Goal: Task Accomplishment & Management: Use online tool/utility

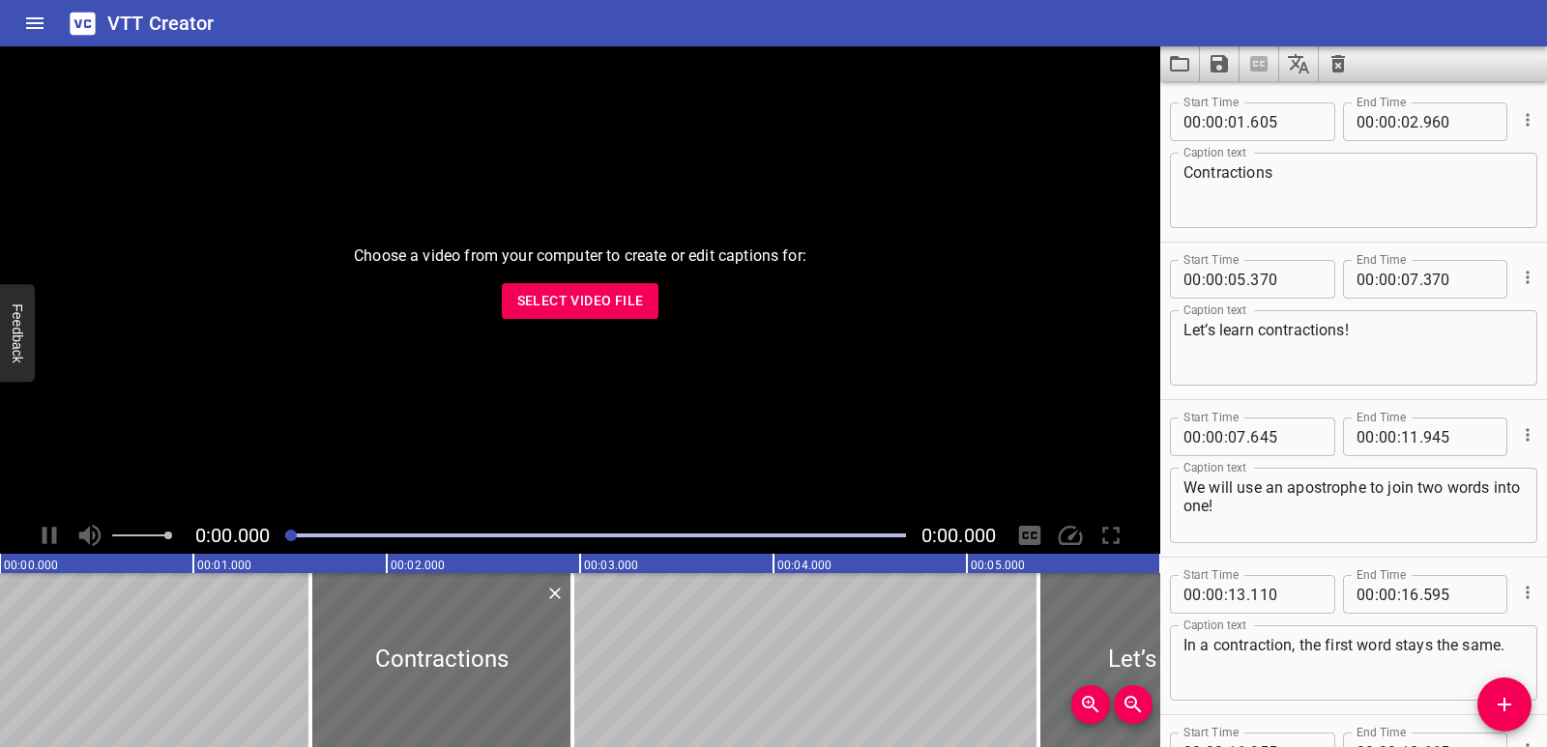
scroll to position [5570, 0]
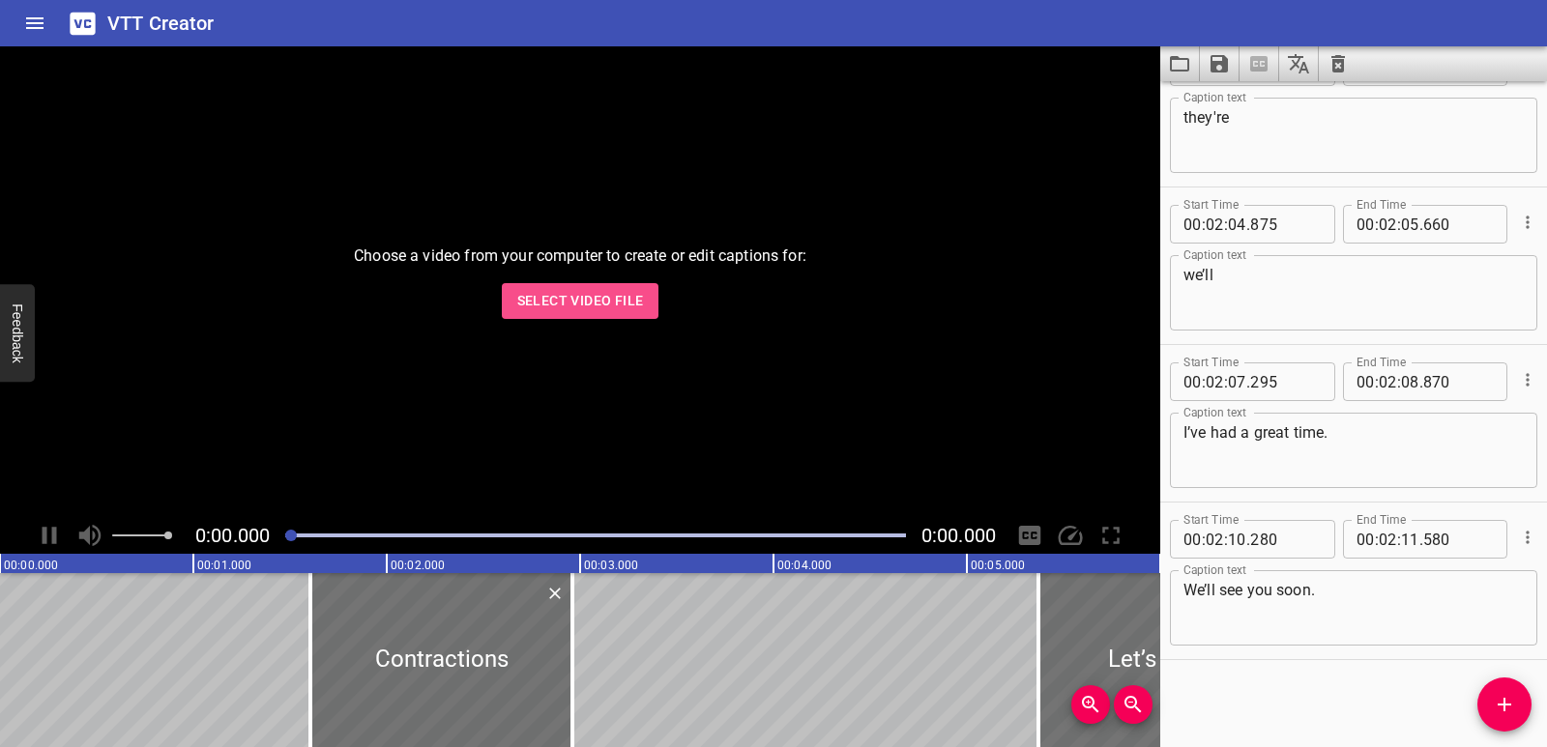
click at [592, 314] on button "Select Video File" at bounding box center [581, 301] width 158 height 36
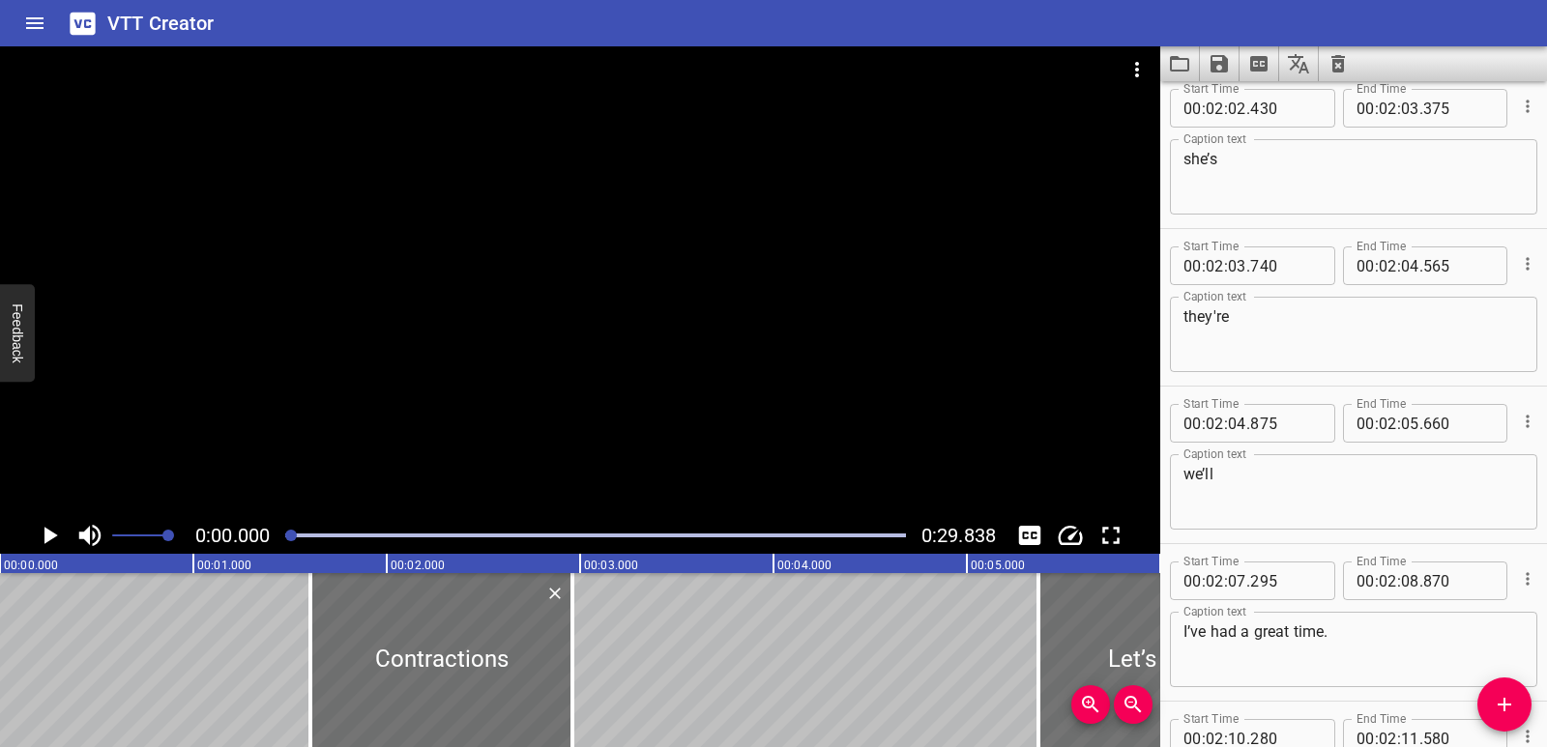
scroll to position [5087, 0]
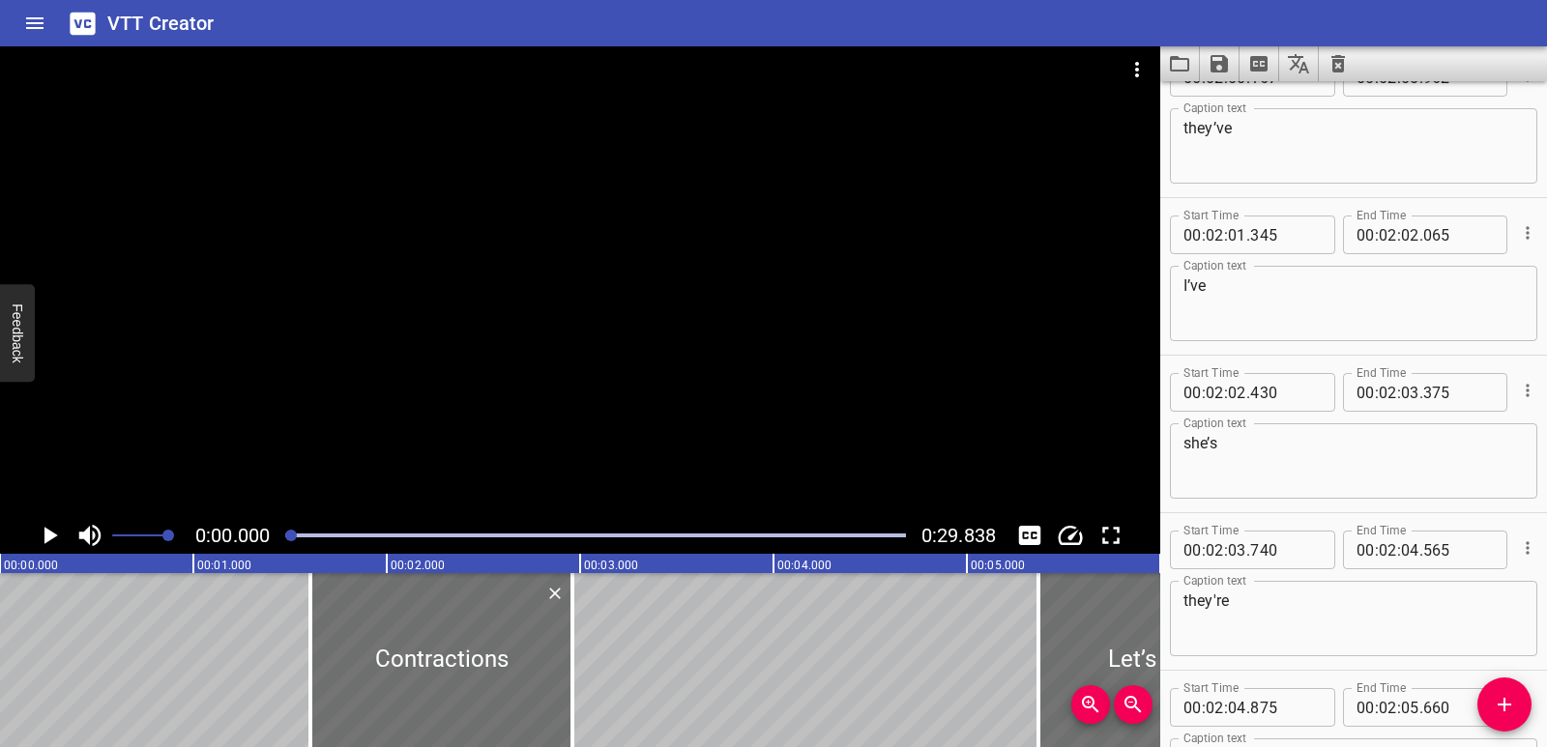
click at [1344, 58] on icon "Clear captions" at bounding box center [1338, 63] width 14 height 17
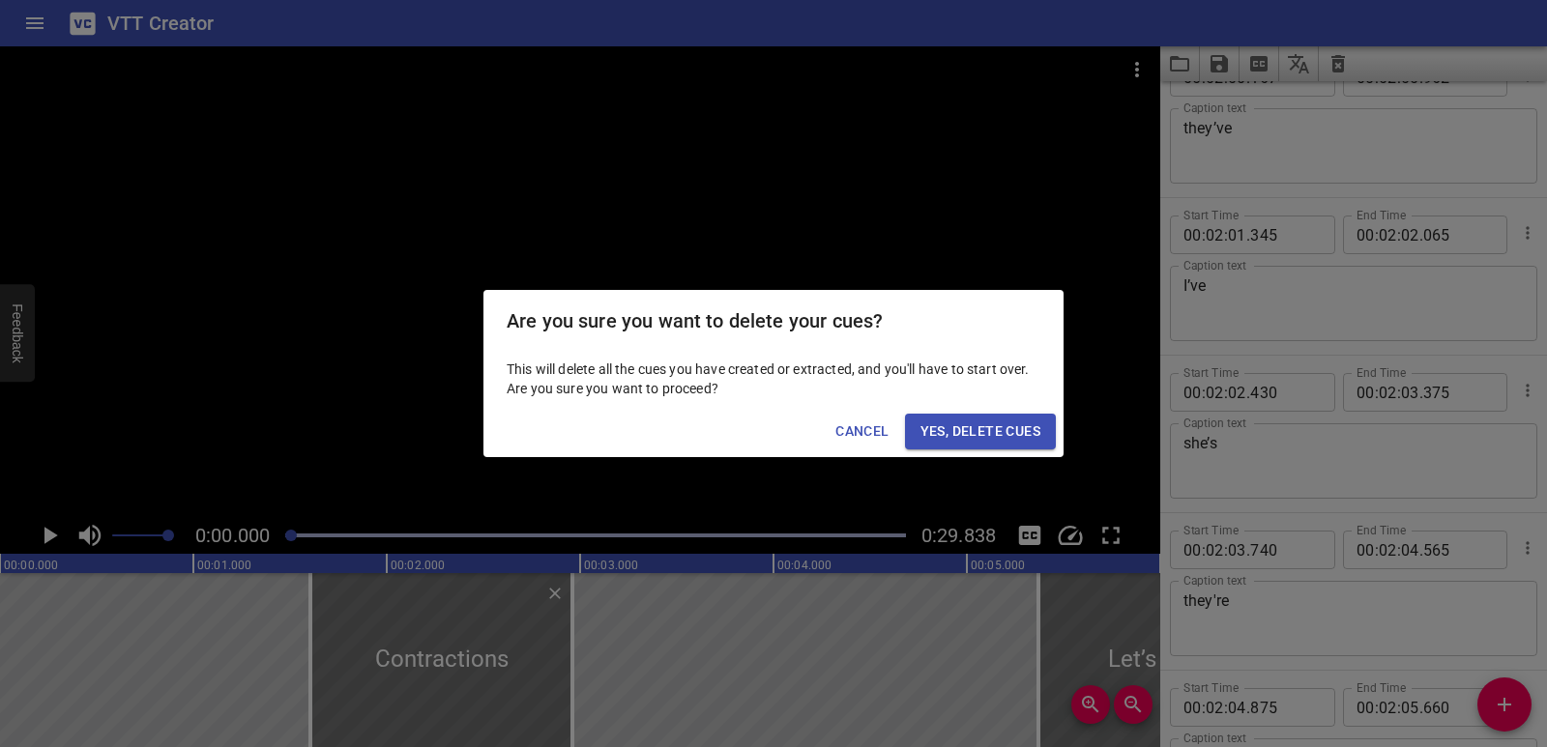
click at [995, 434] on span "Yes, Delete Cues" at bounding box center [980, 432] width 120 height 24
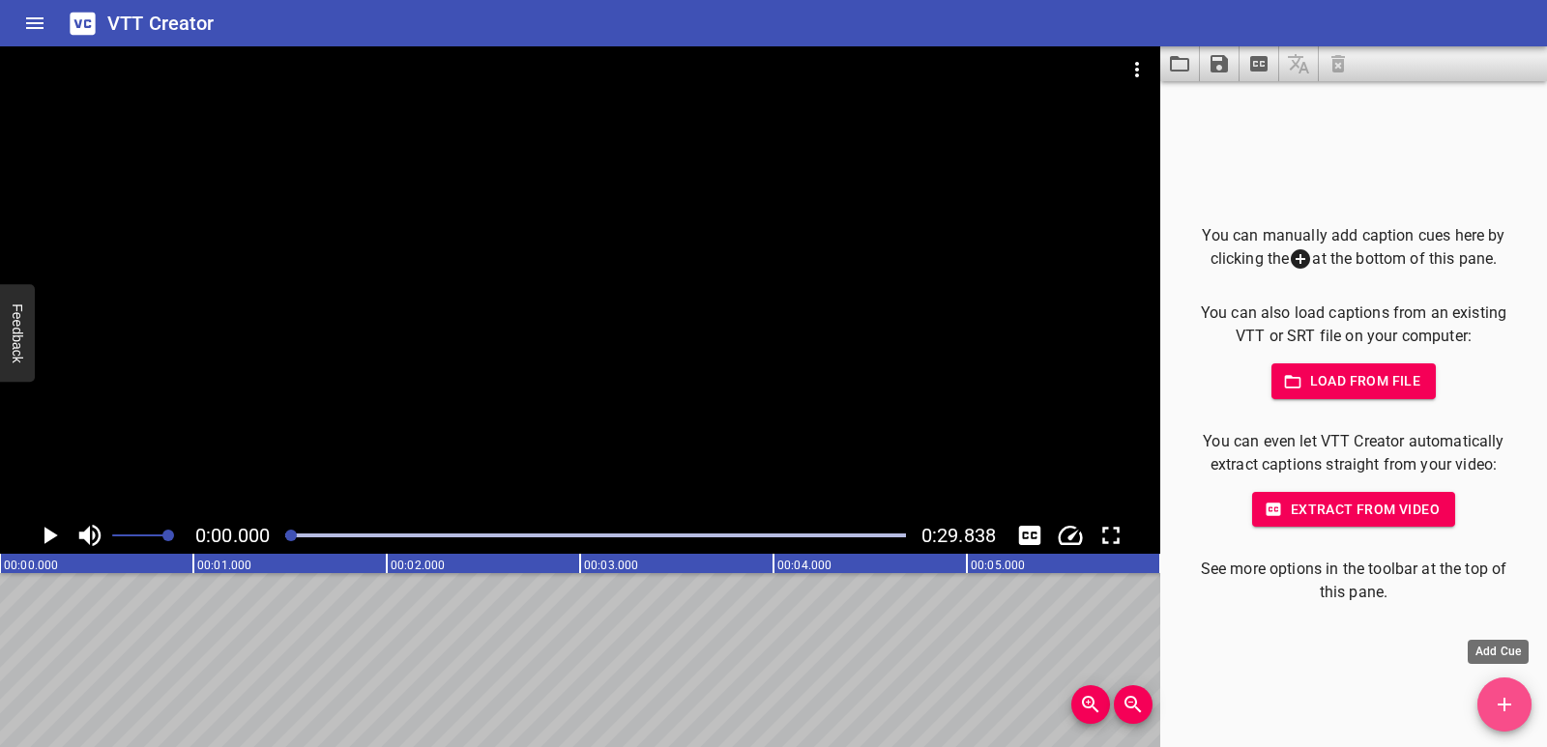
click at [1483, 706] on span "Add Cue" at bounding box center [1504, 704] width 54 height 23
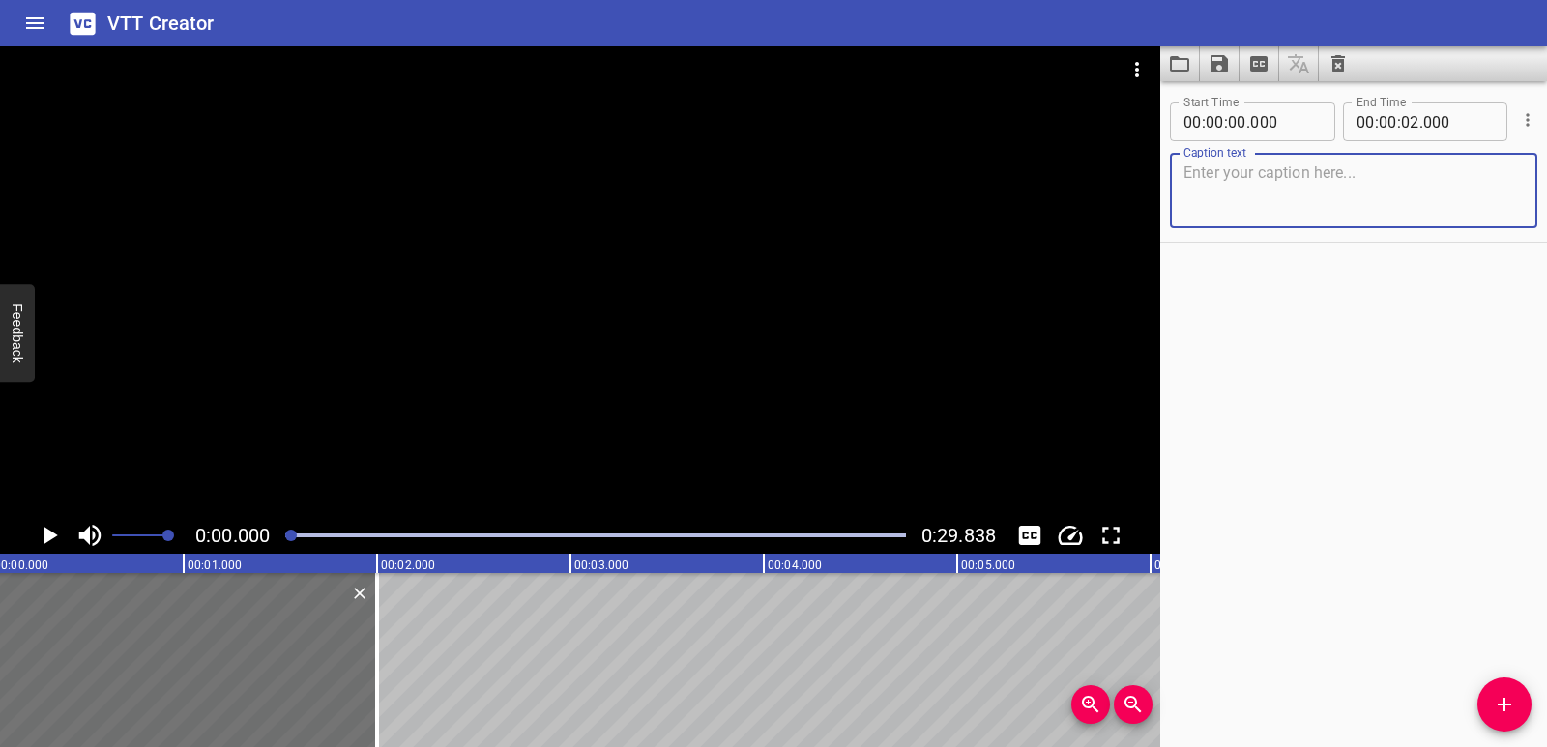
scroll to position [0, 0]
click at [50, 536] on icon "Play/Pause" at bounding box center [51, 535] width 14 height 17
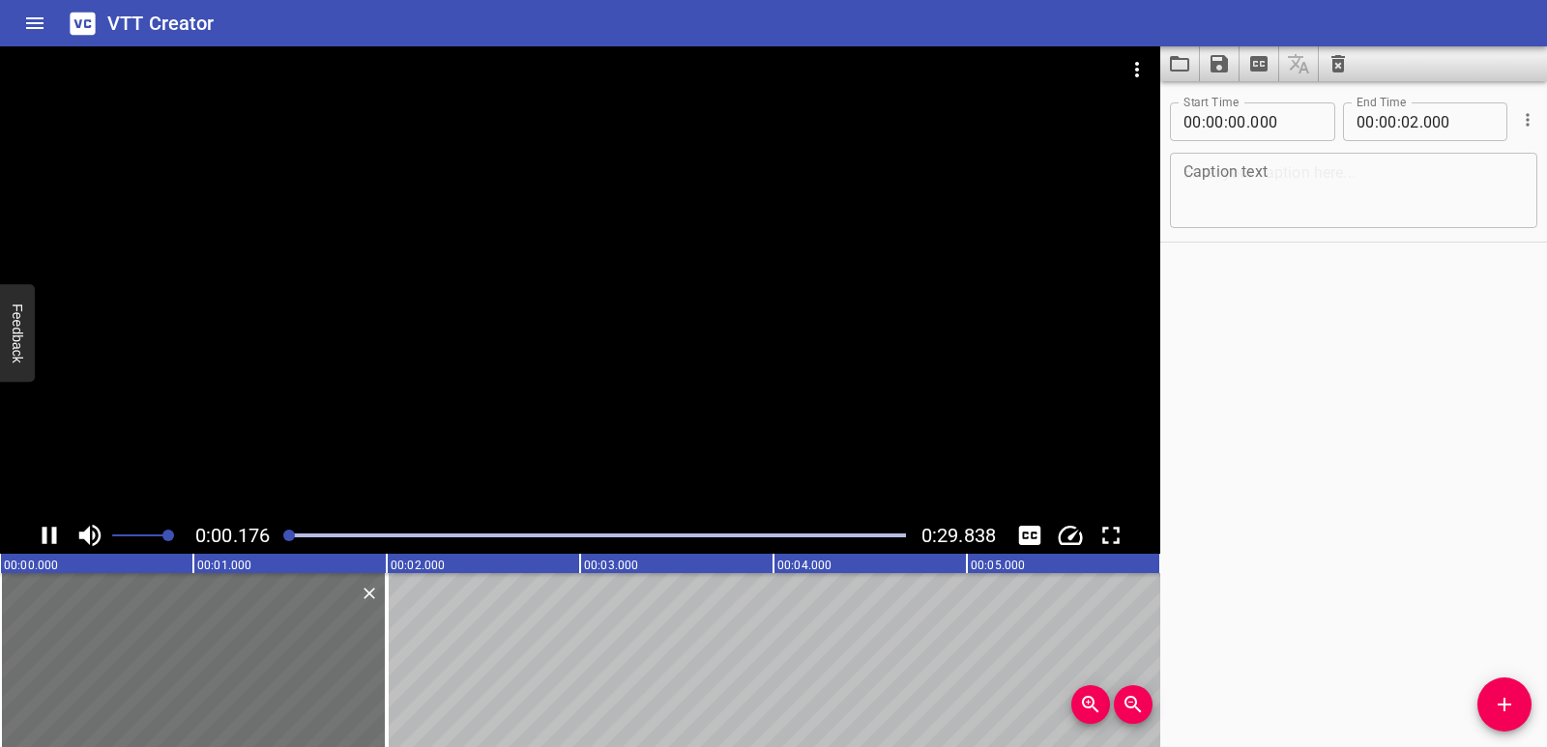
scroll to position [0, 34]
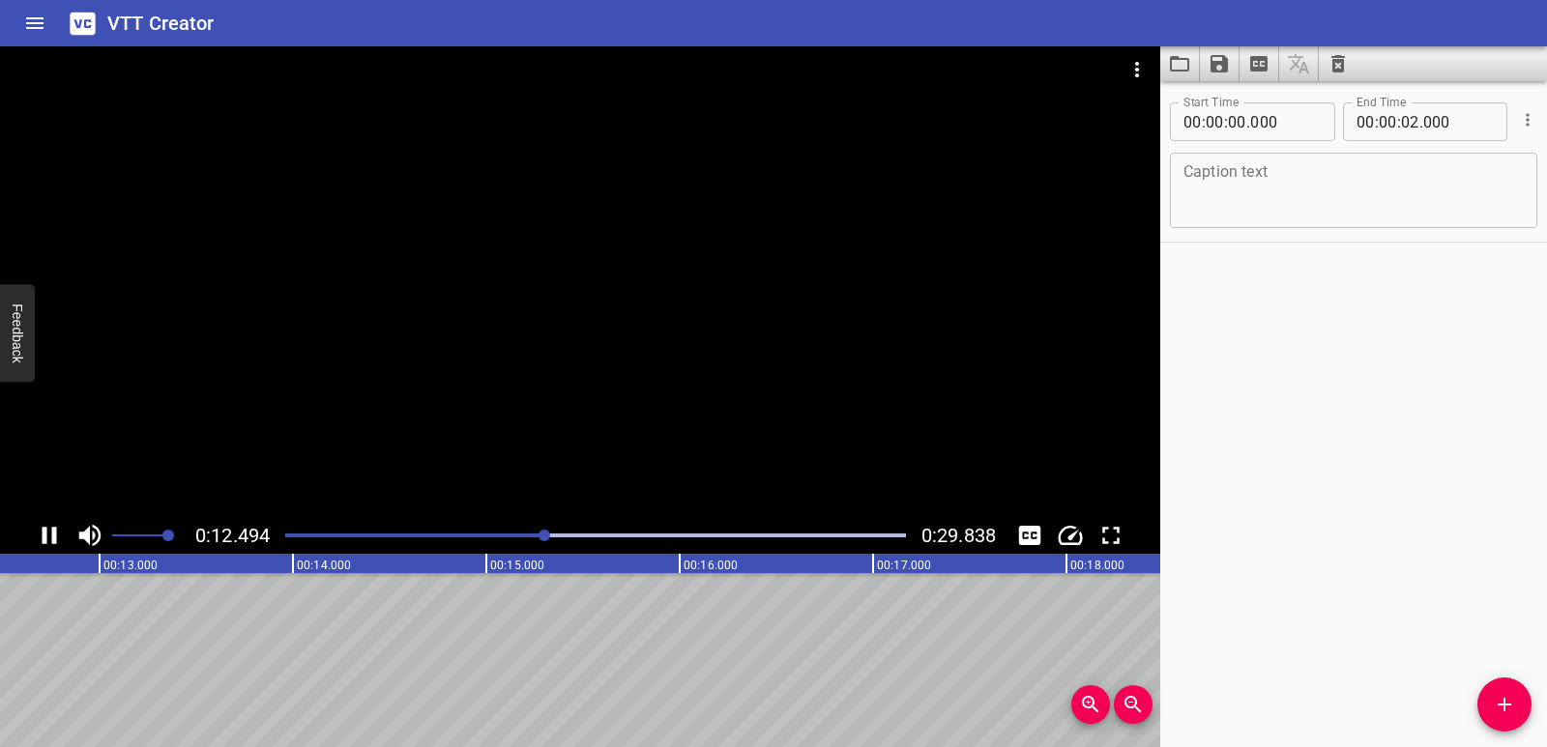
click at [50, 529] on icon "Play/Pause" at bounding box center [49, 535] width 29 height 29
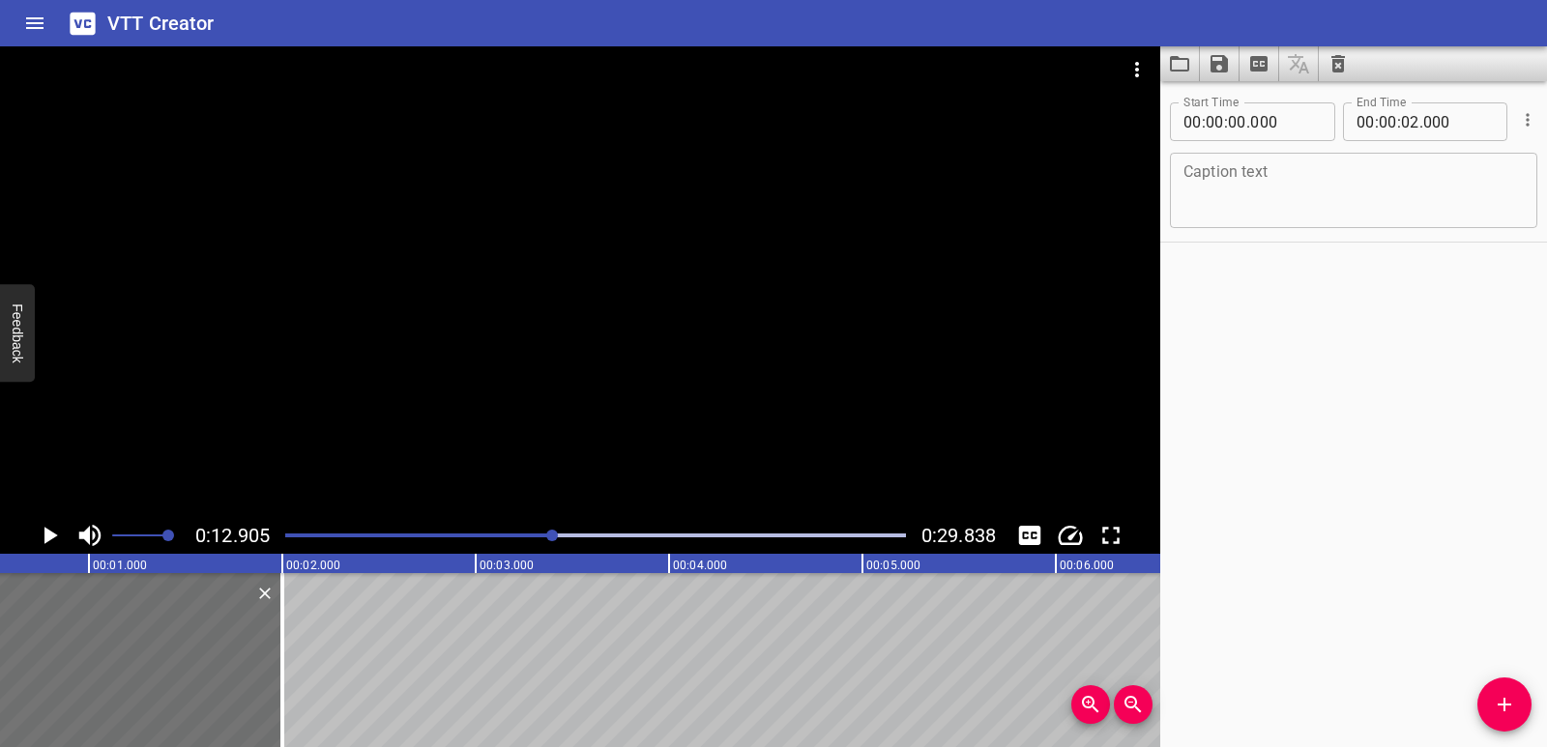
scroll to position [0, 0]
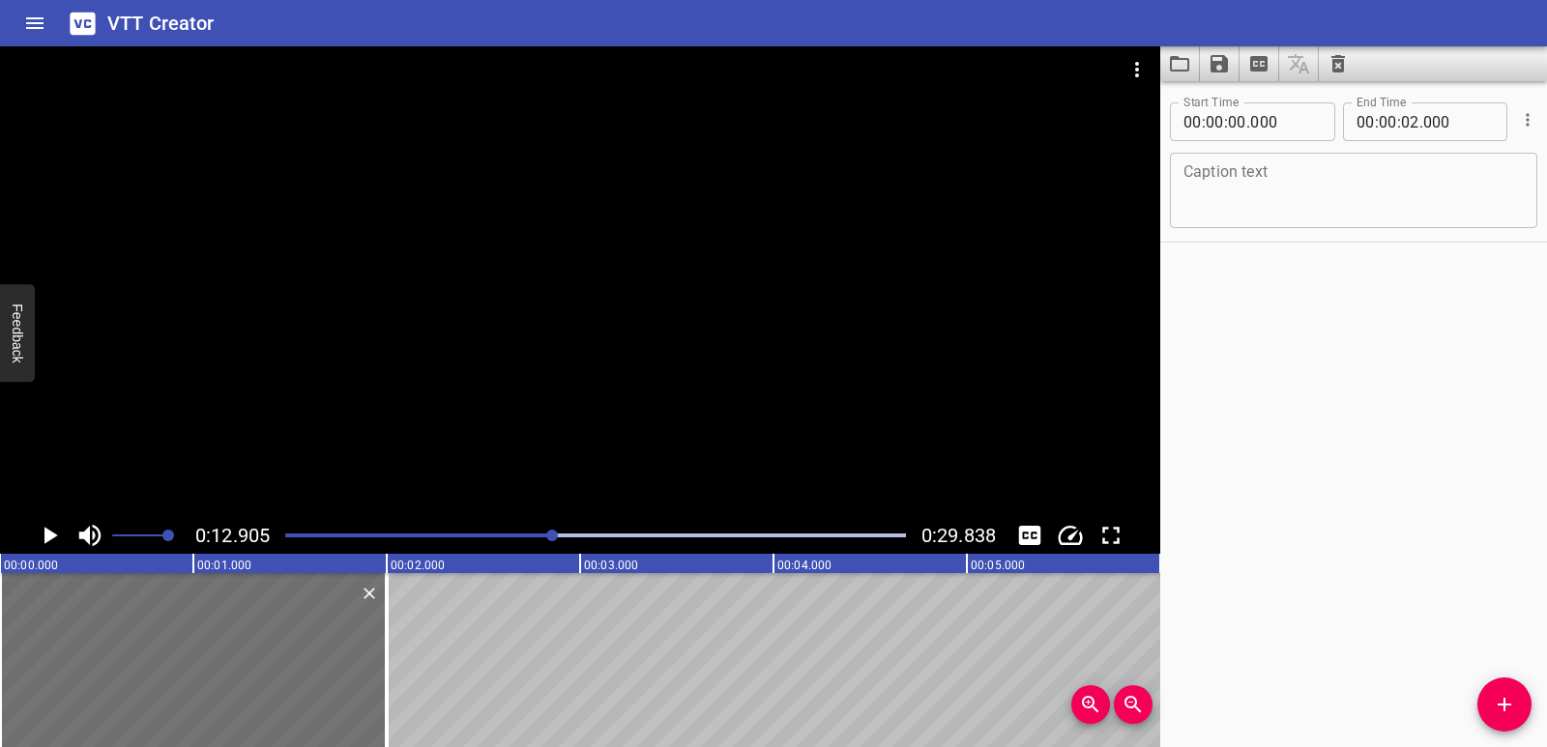
click at [1256, 170] on textarea at bounding box center [1353, 190] width 340 height 55
paste textarea "Nonrenewable resources play an important role in our lives."
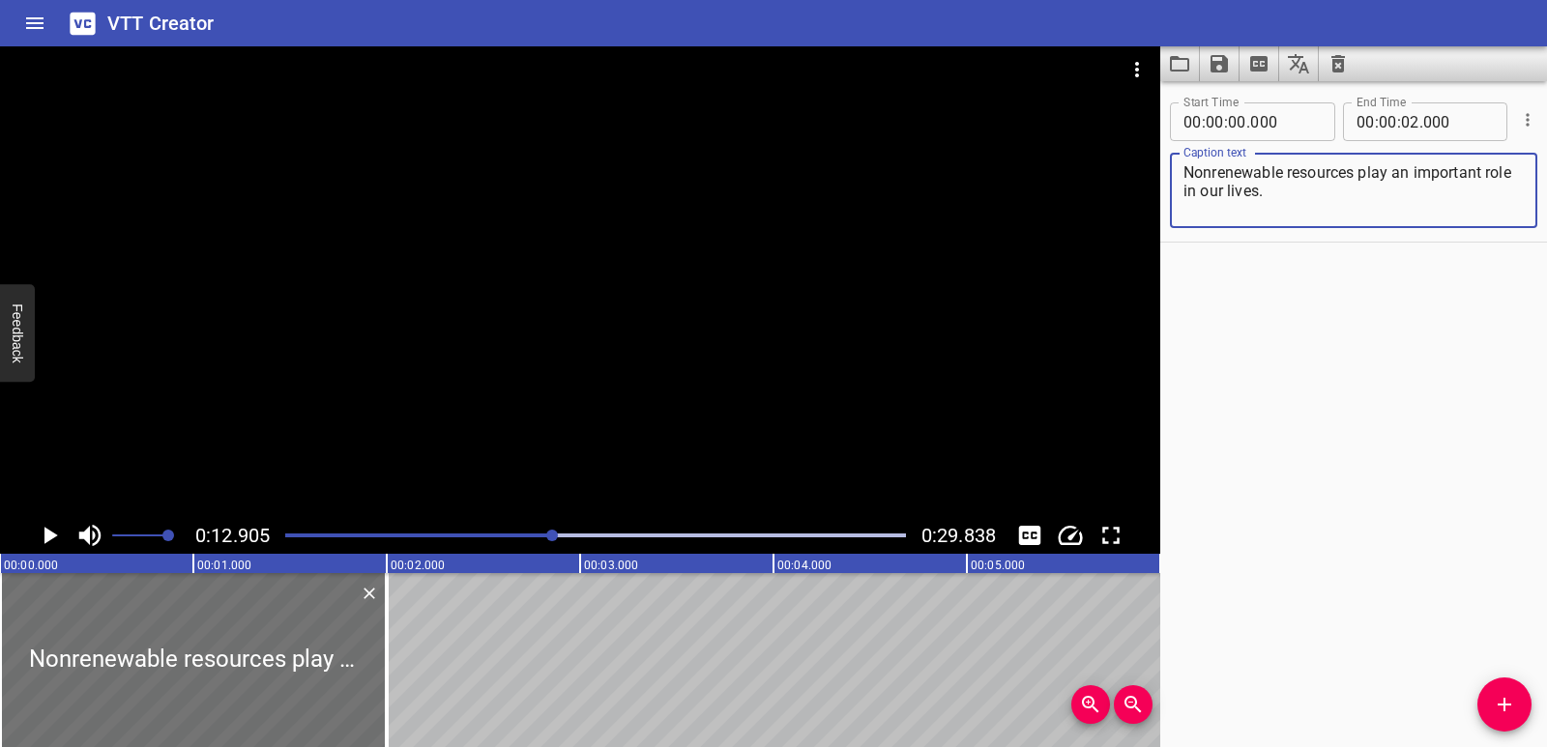
type textarea "Nonrenewable resources play an important role in our lives."
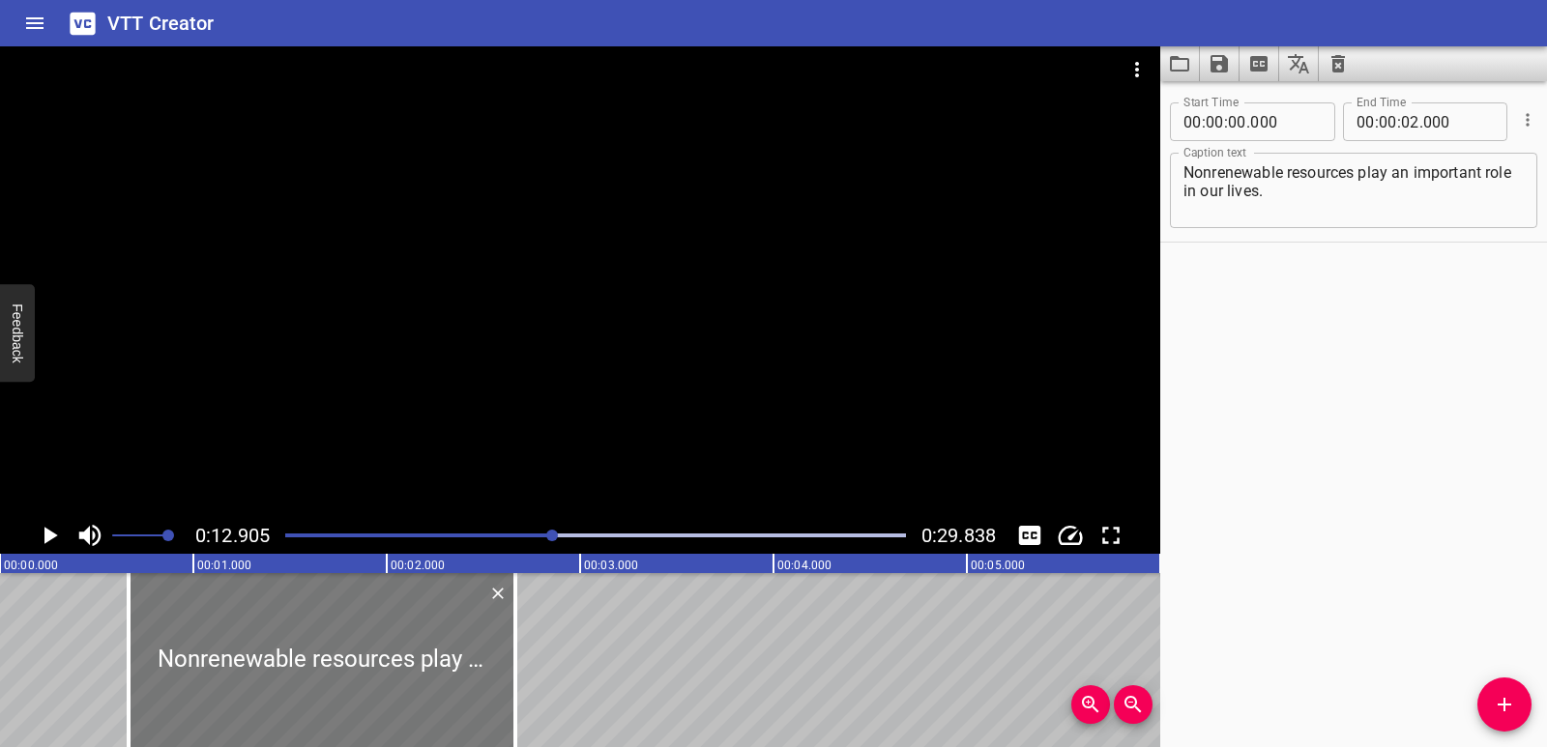
drag, startPoint x: 203, startPoint y: 661, endPoint x: 332, endPoint y: 659, distance: 128.6
click at [332, 659] on div at bounding box center [322, 660] width 387 height 174
type input "665"
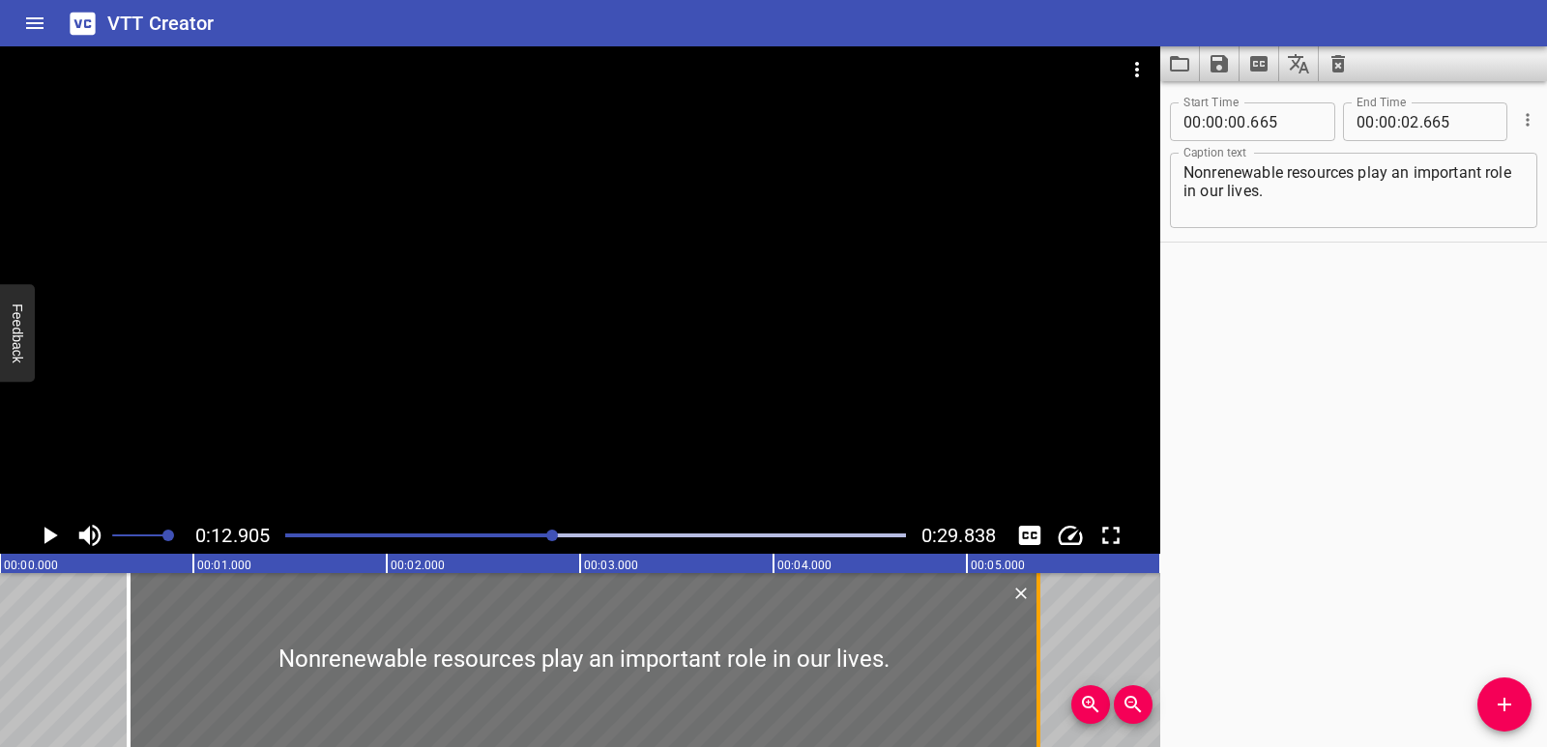
drag, startPoint x: 513, startPoint y: 680, endPoint x: 1036, endPoint y: 656, distance: 523.5
click at [1036, 656] on div at bounding box center [1038, 660] width 4 height 174
type input "05"
type input "370"
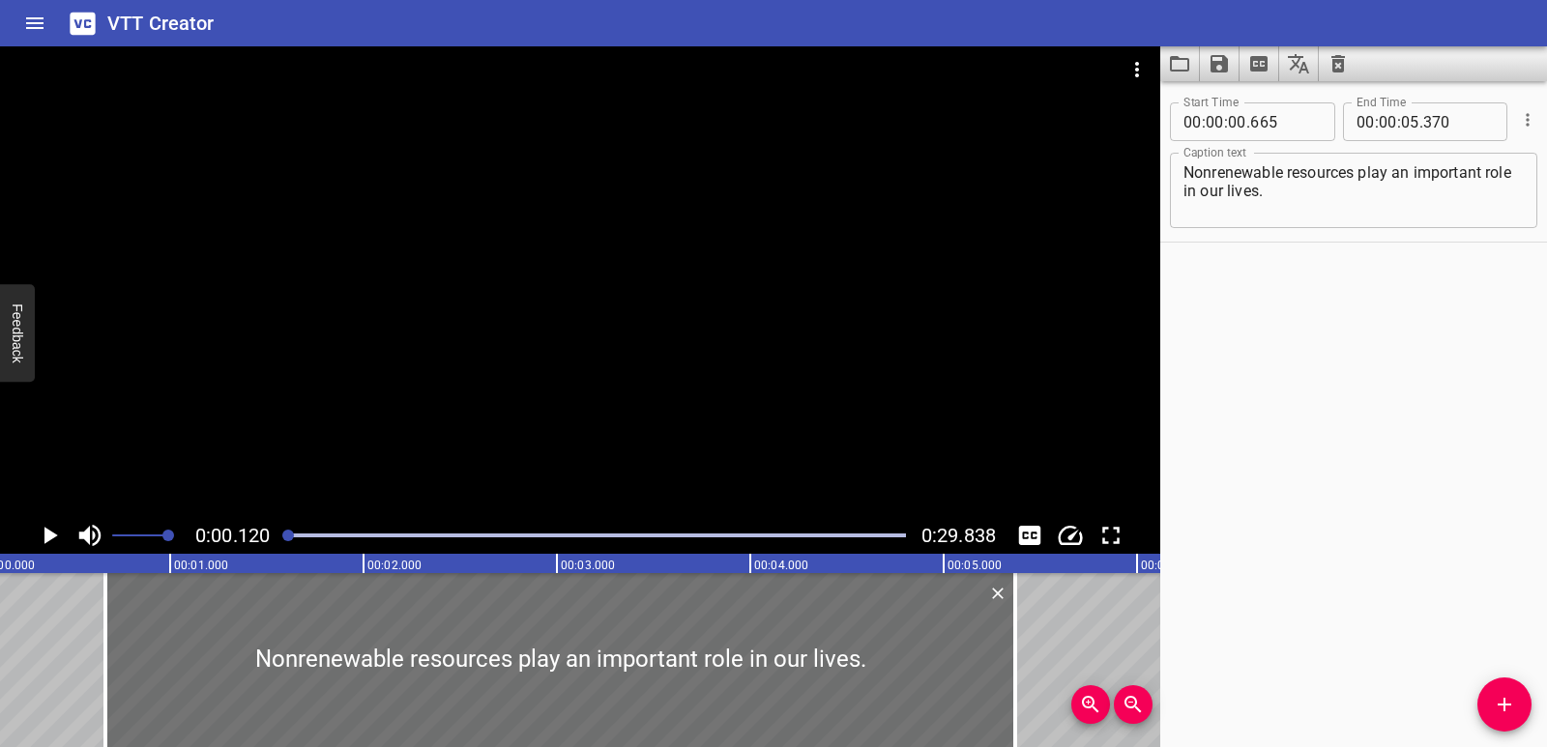
click at [48, 536] on icon "Play/Pause" at bounding box center [51, 535] width 14 height 17
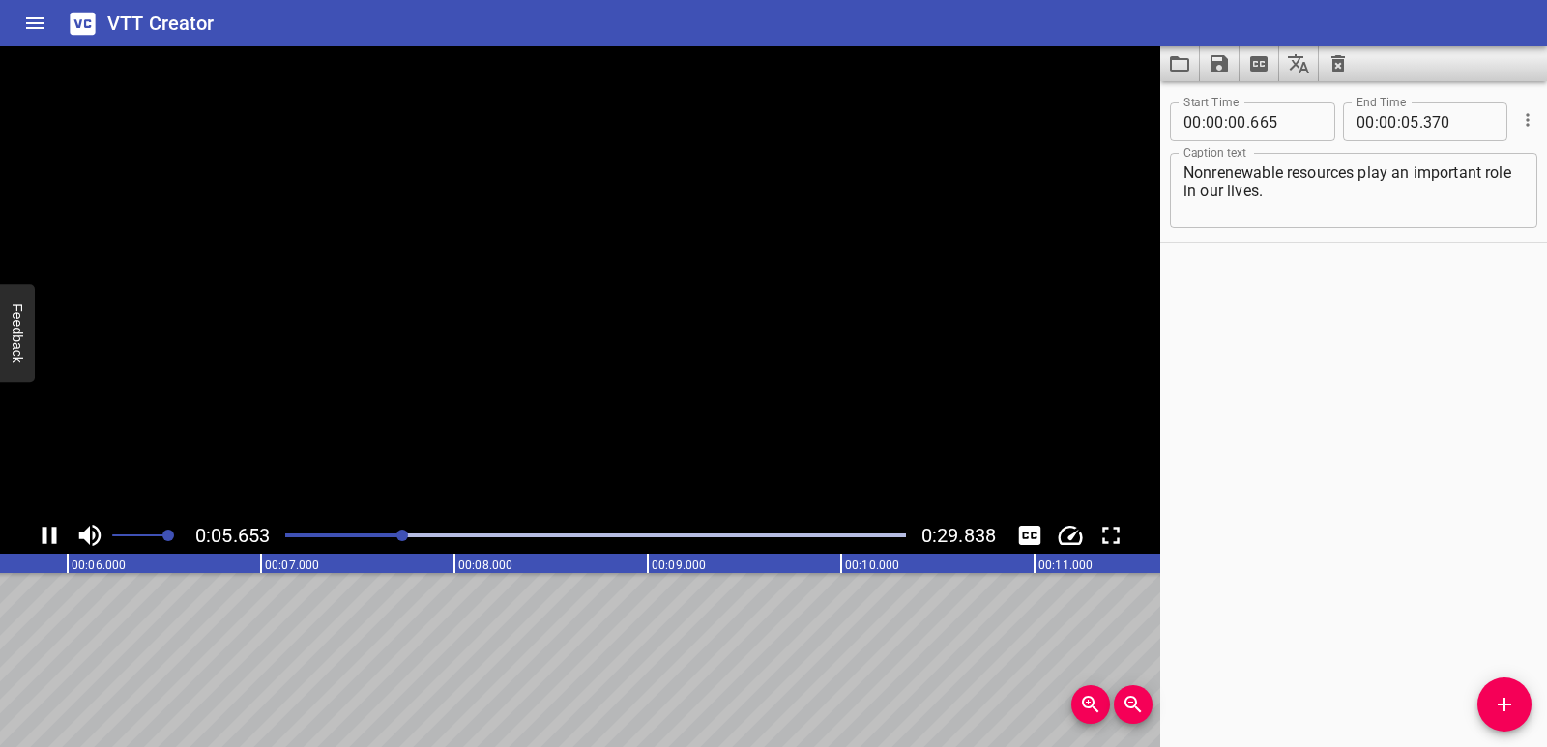
click at [48, 536] on icon "Play/Pause" at bounding box center [49, 535] width 29 height 29
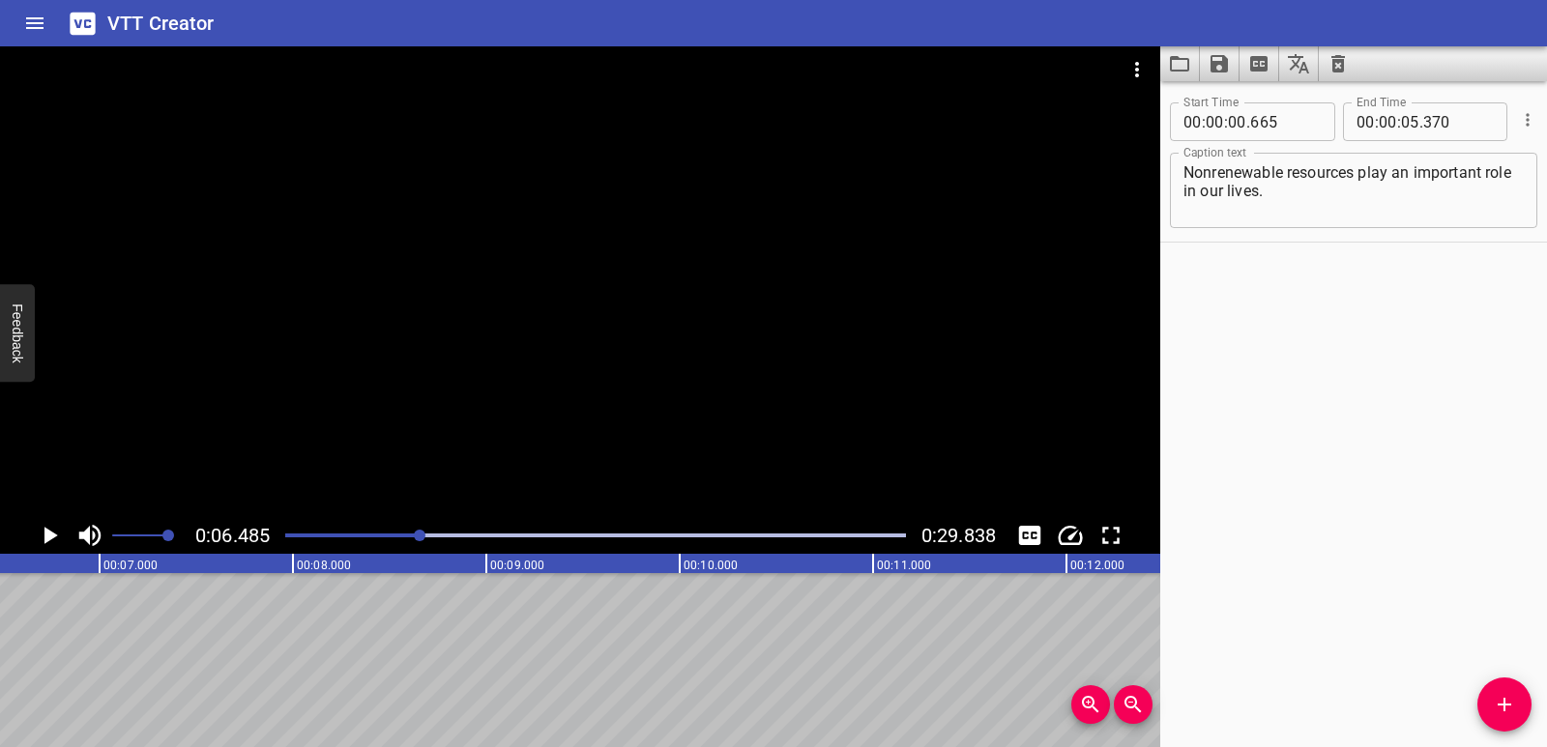
click at [1507, 718] on button "Add Cue" at bounding box center [1504, 705] width 54 height 54
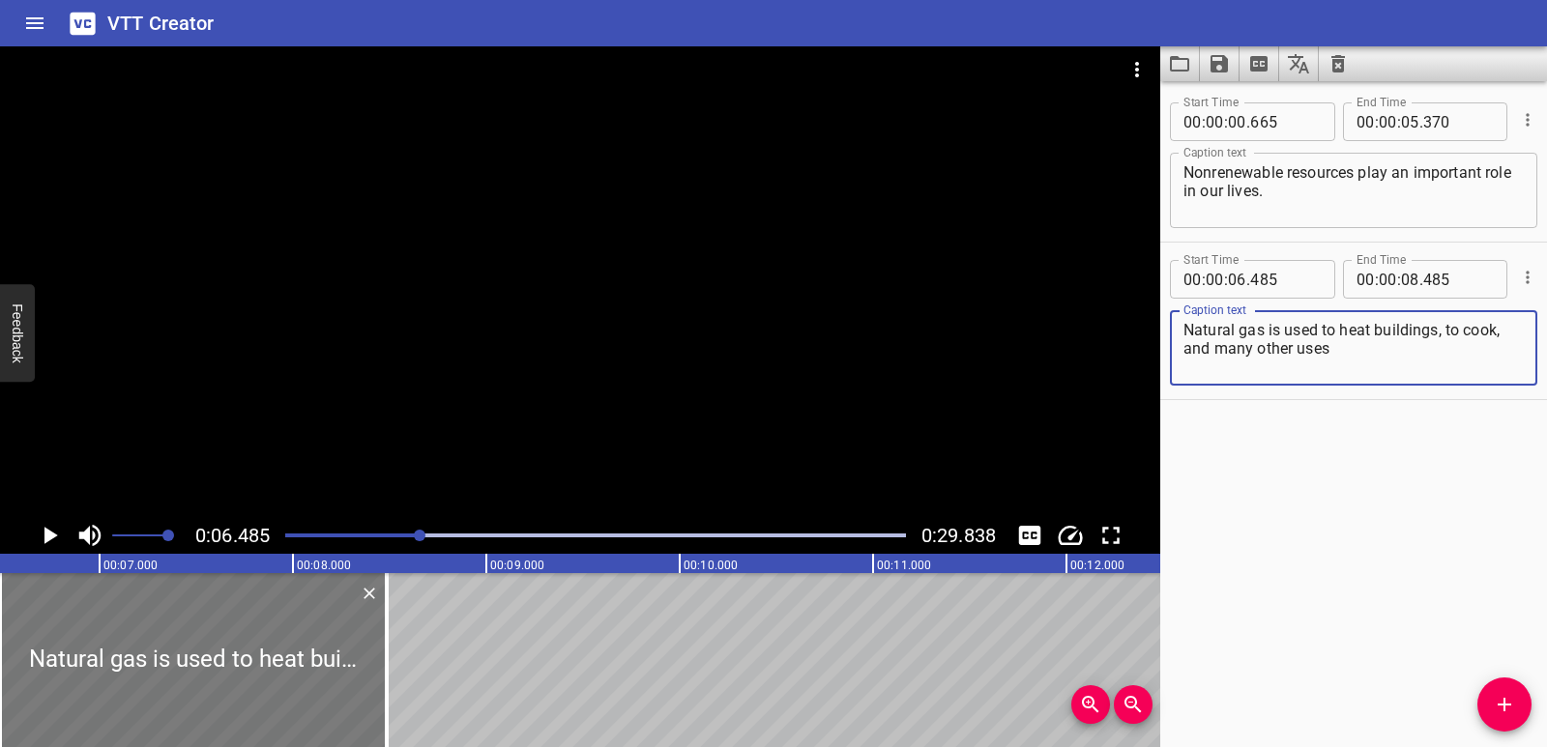
type textarea "Natural gas is used to heat buildings, to cook, and many other uses"
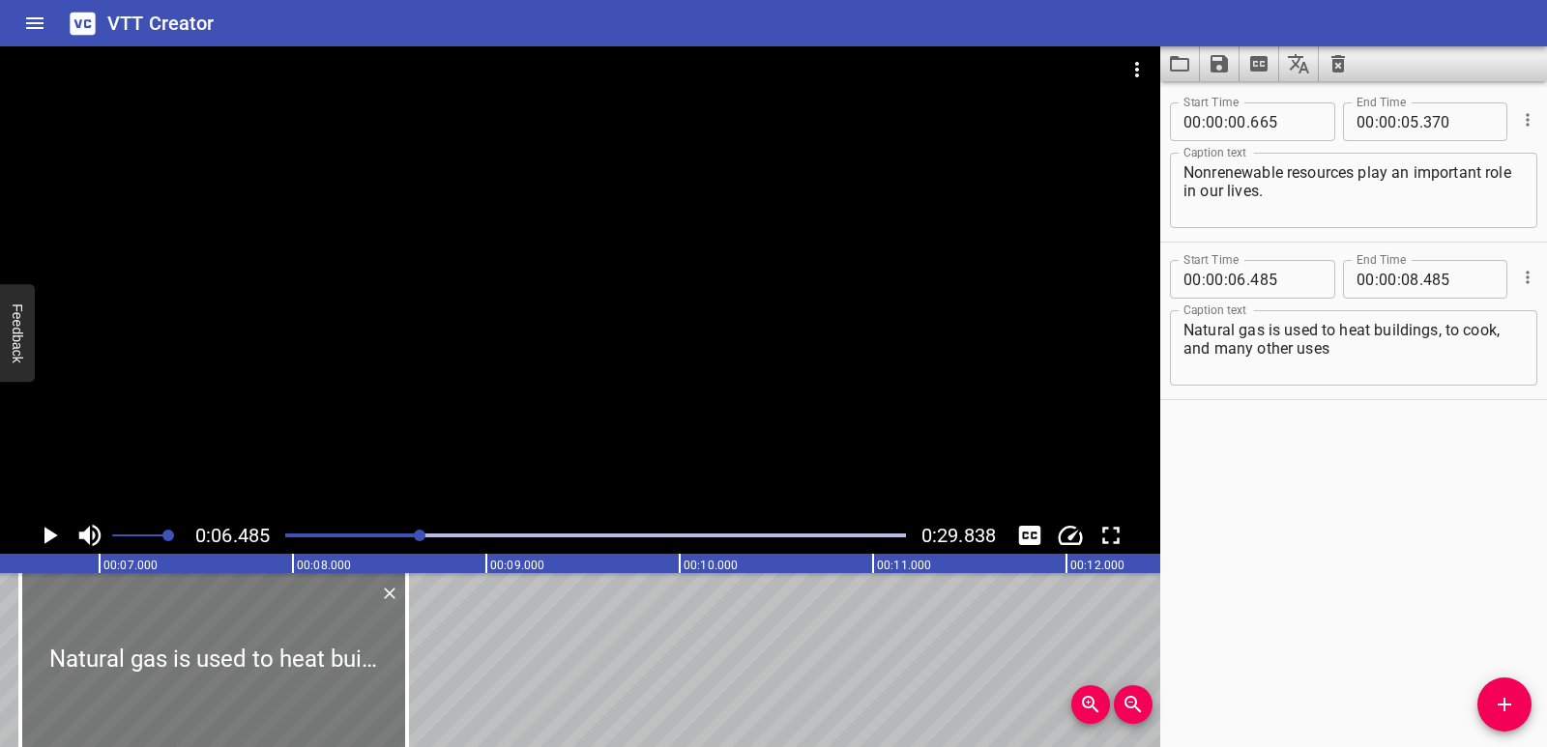
drag, startPoint x: 270, startPoint y: 620, endPoint x: 290, endPoint y: 618, distance: 20.4
click at [290, 618] on div at bounding box center [213, 660] width 387 height 174
type input "590"
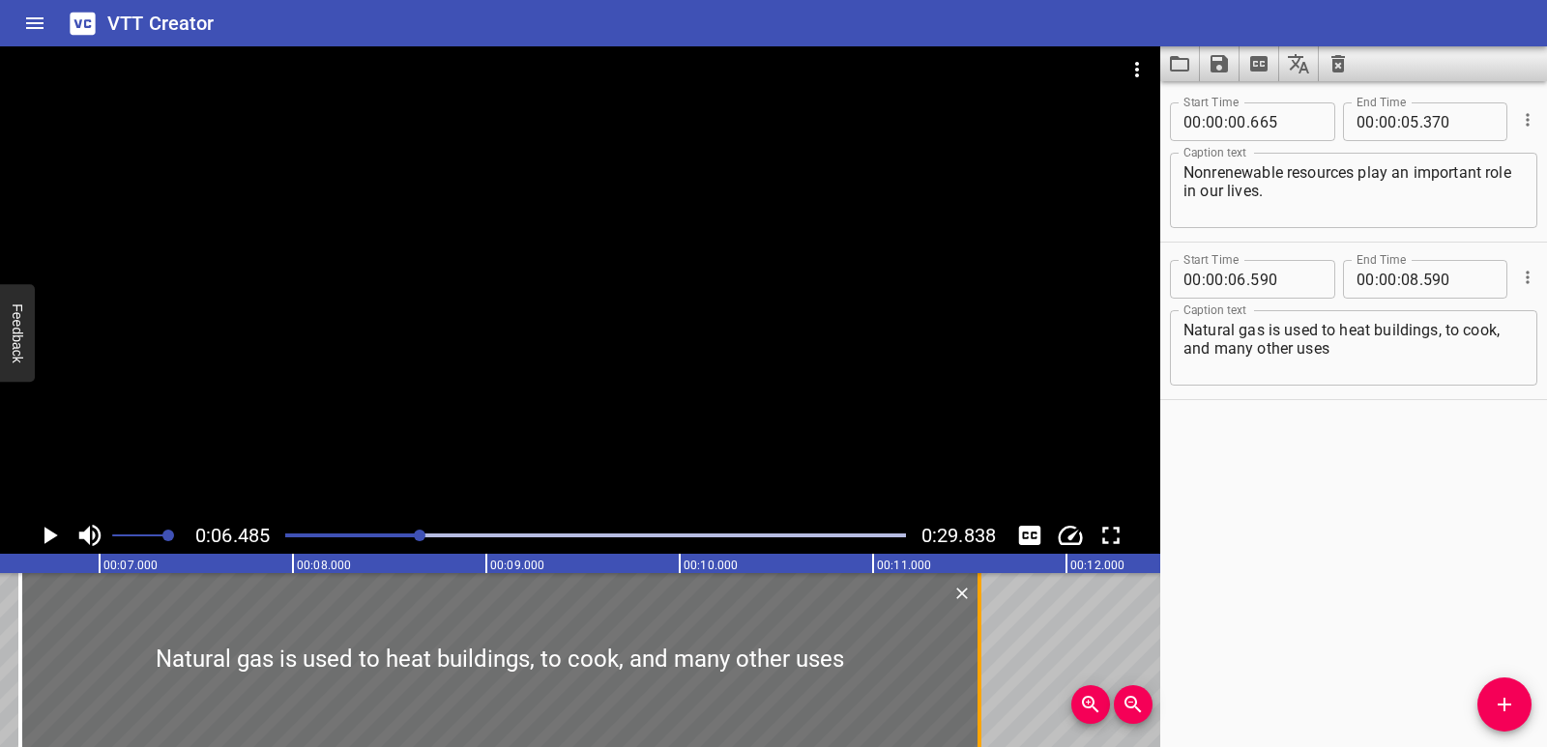
drag, startPoint x: 402, startPoint y: 647, endPoint x: 976, endPoint y: 652, distance: 574.2
click at [976, 652] on div at bounding box center [979, 660] width 19 height 174
type input "11"
type input "560"
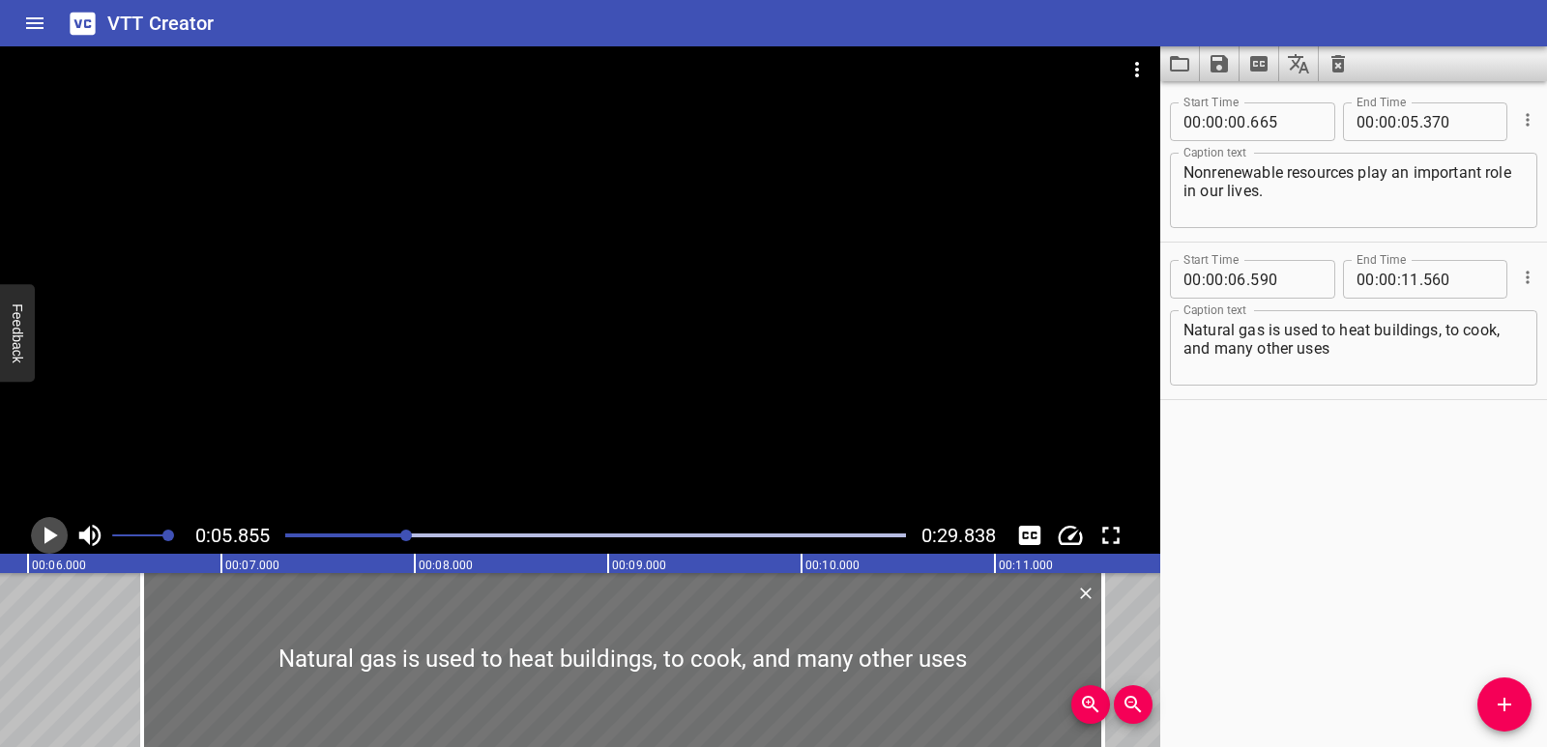
click at [45, 534] on icon "Play/Pause" at bounding box center [51, 535] width 14 height 17
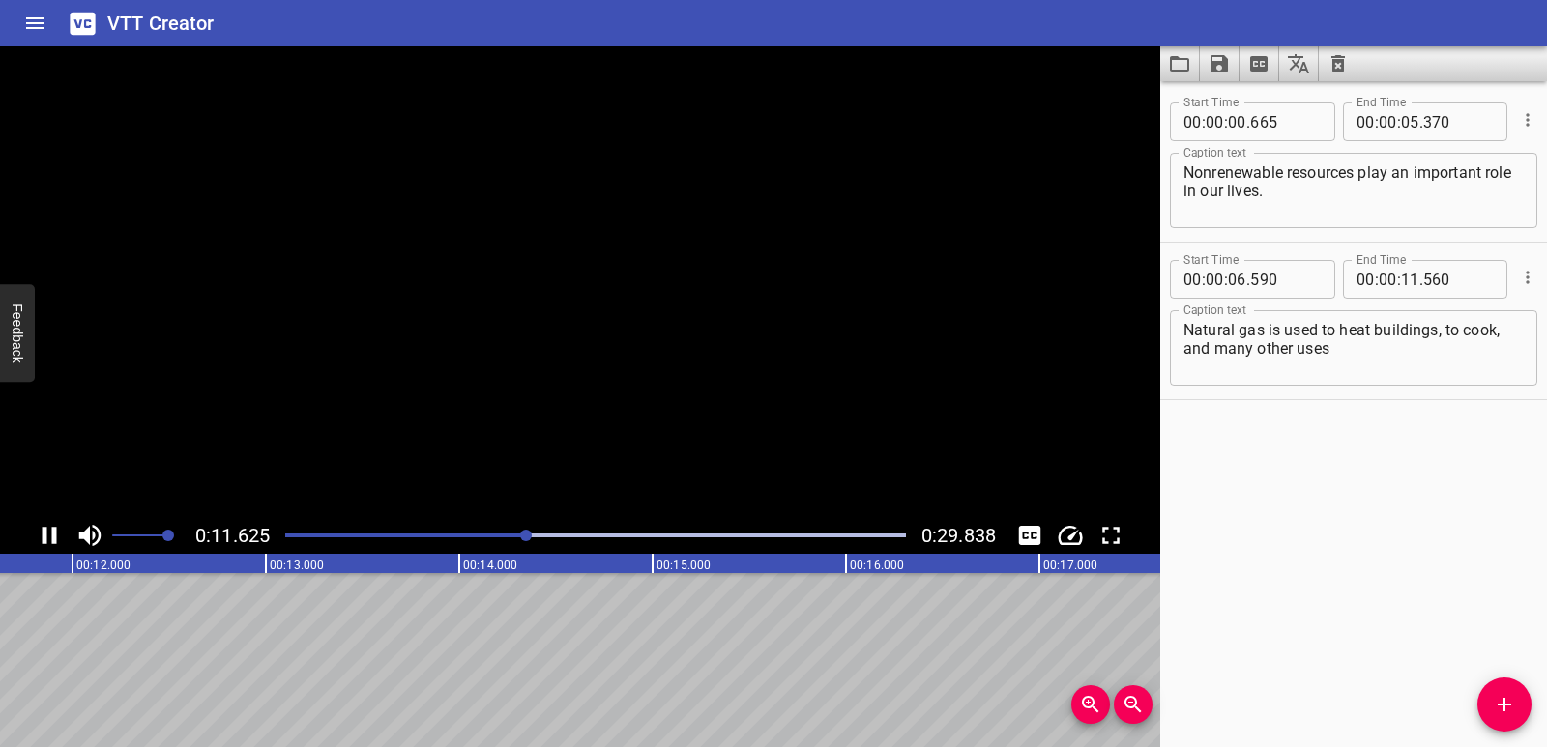
click at [45, 534] on icon "Play/Pause" at bounding box center [50, 535] width 14 height 17
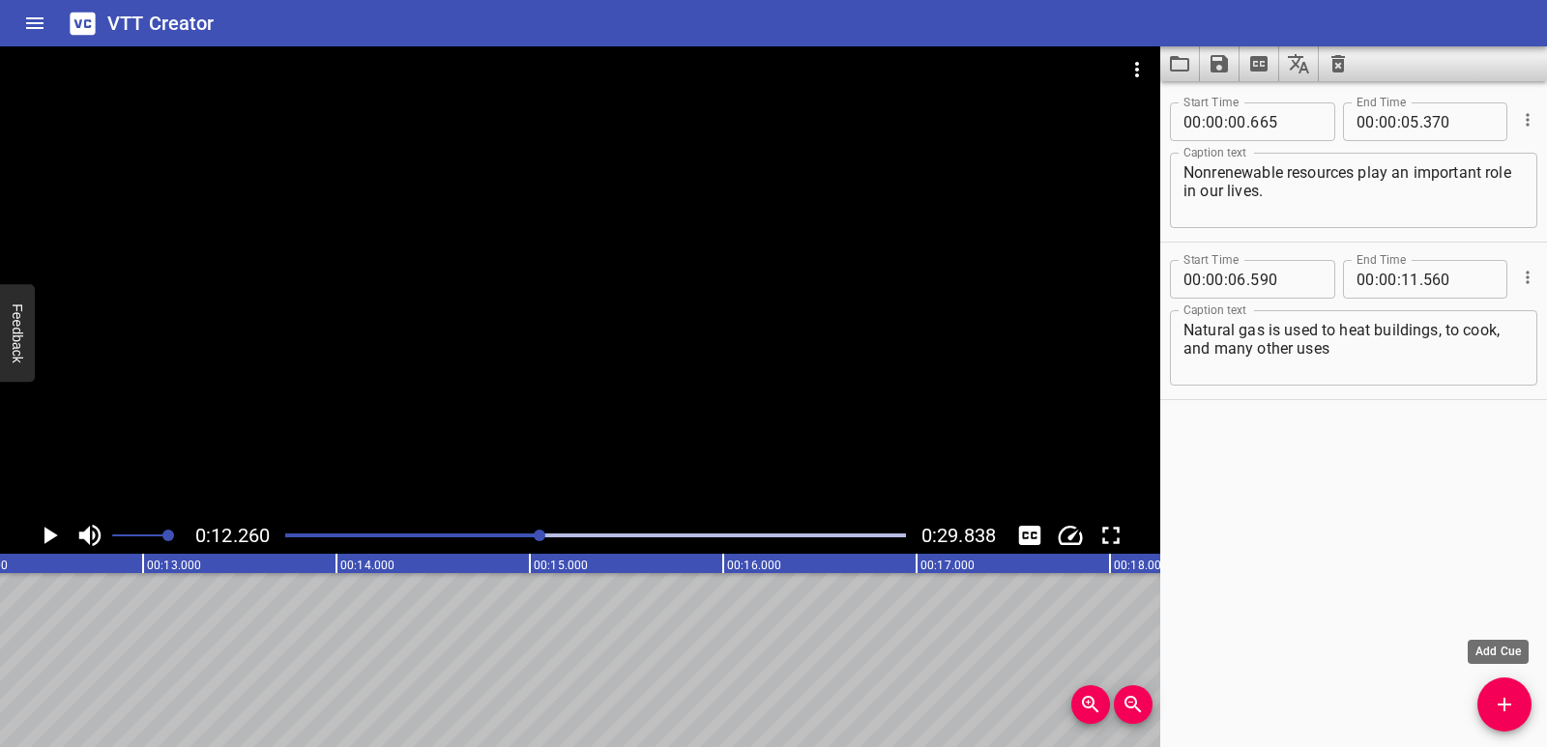
click at [1499, 708] on icon "Add Cue" at bounding box center [1504, 704] width 23 height 23
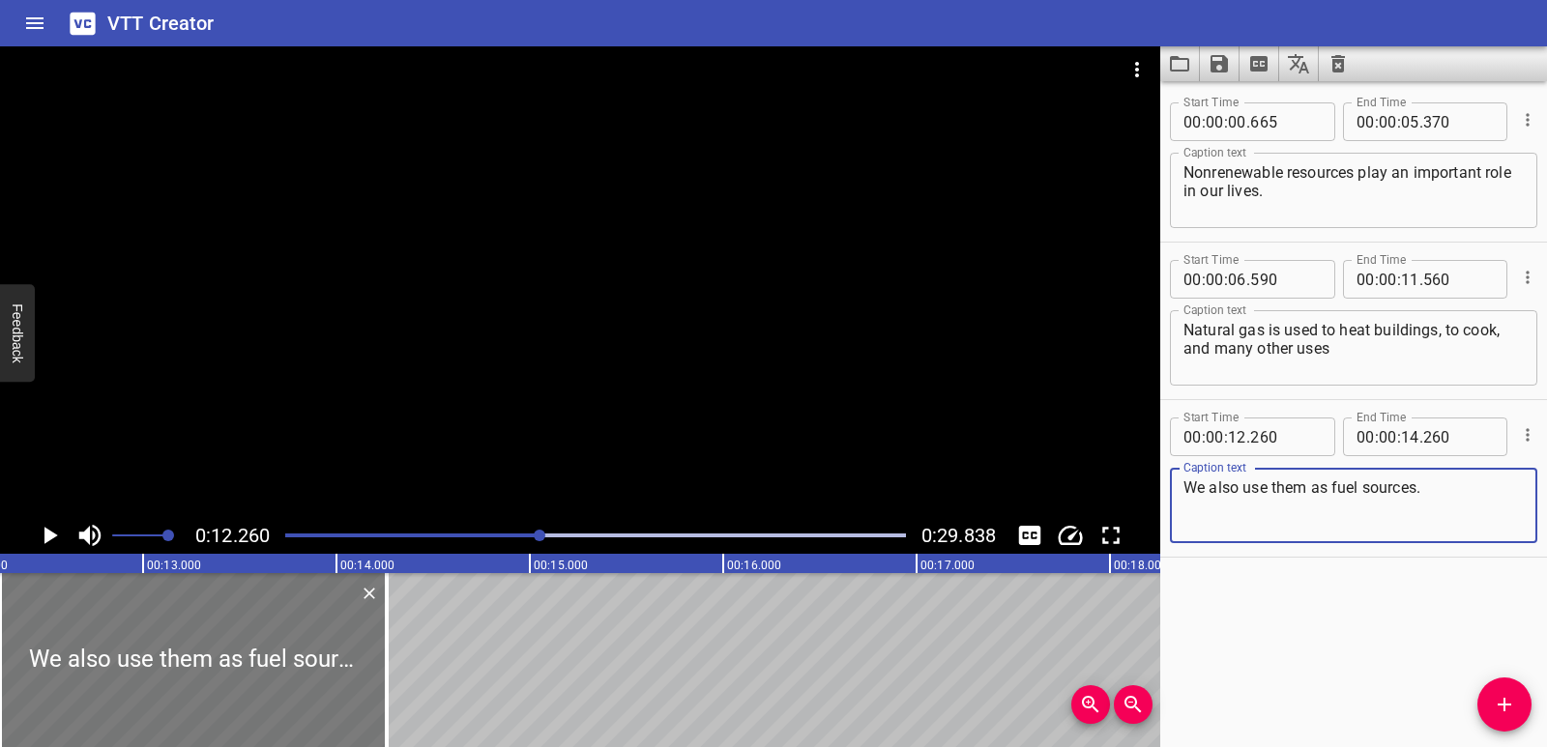
type textarea "We also use them as fuel sources."
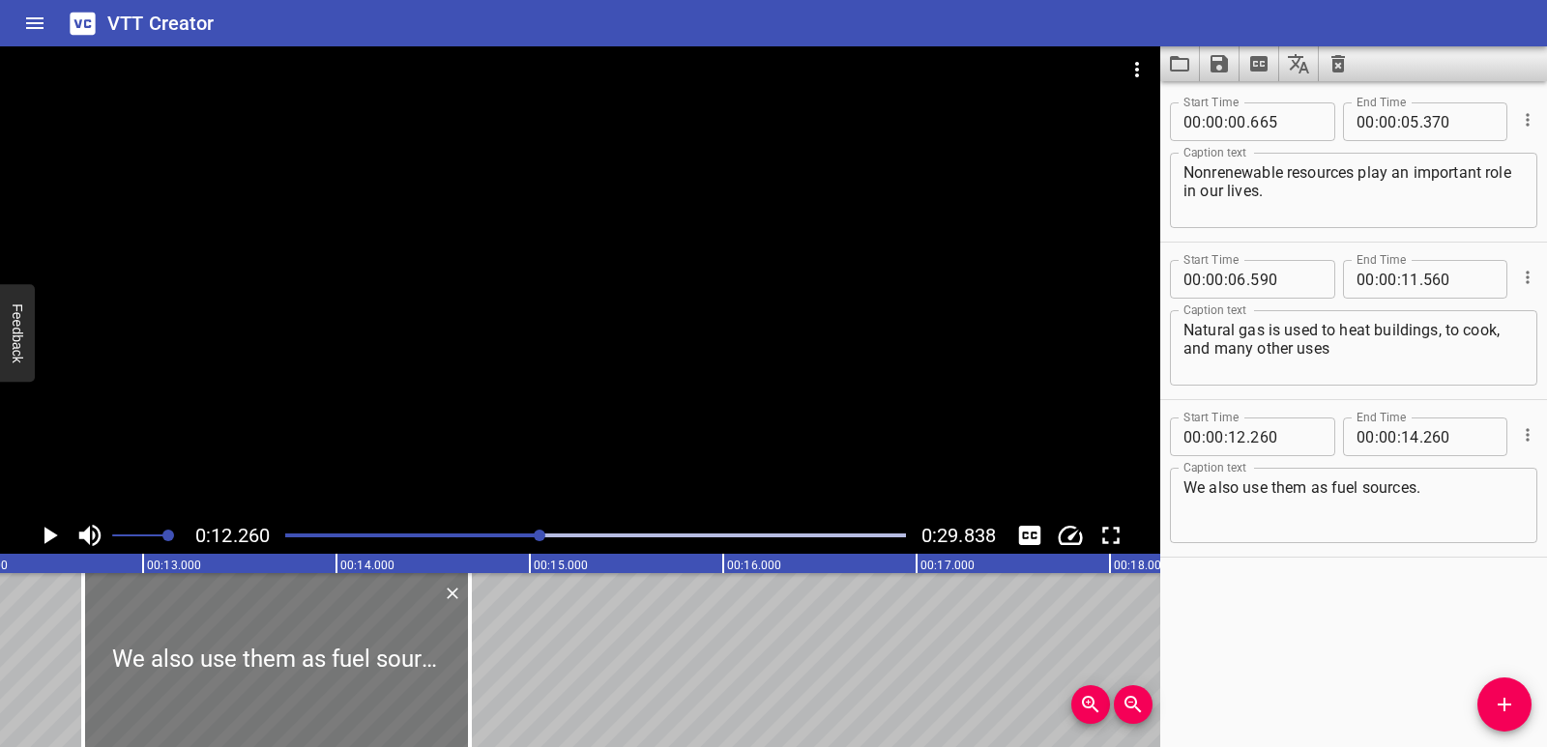
drag, startPoint x: 195, startPoint y: 659, endPoint x: 278, endPoint y: 651, distance: 83.6
click at [278, 651] on div at bounding box center [276, 660] width 387 height 174
type input "690"
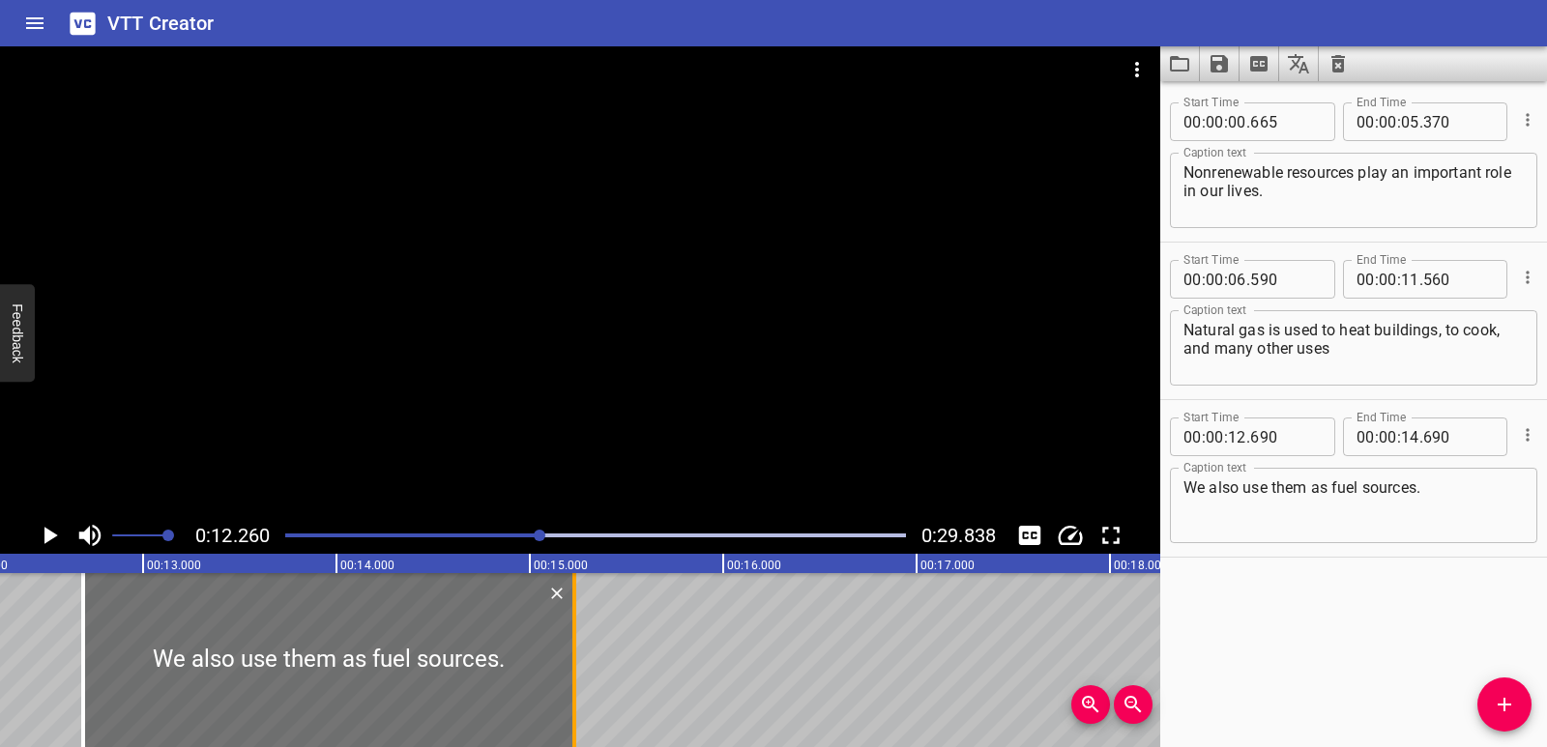
drag, startPoint x: 474, startPoint y: 655, endPoint x: 578, endPoint y: 652, distance: 104.4
click at [578, 652] on div at bounding box center [574, 660] width 19 height 174
type input "15"
type input "230"
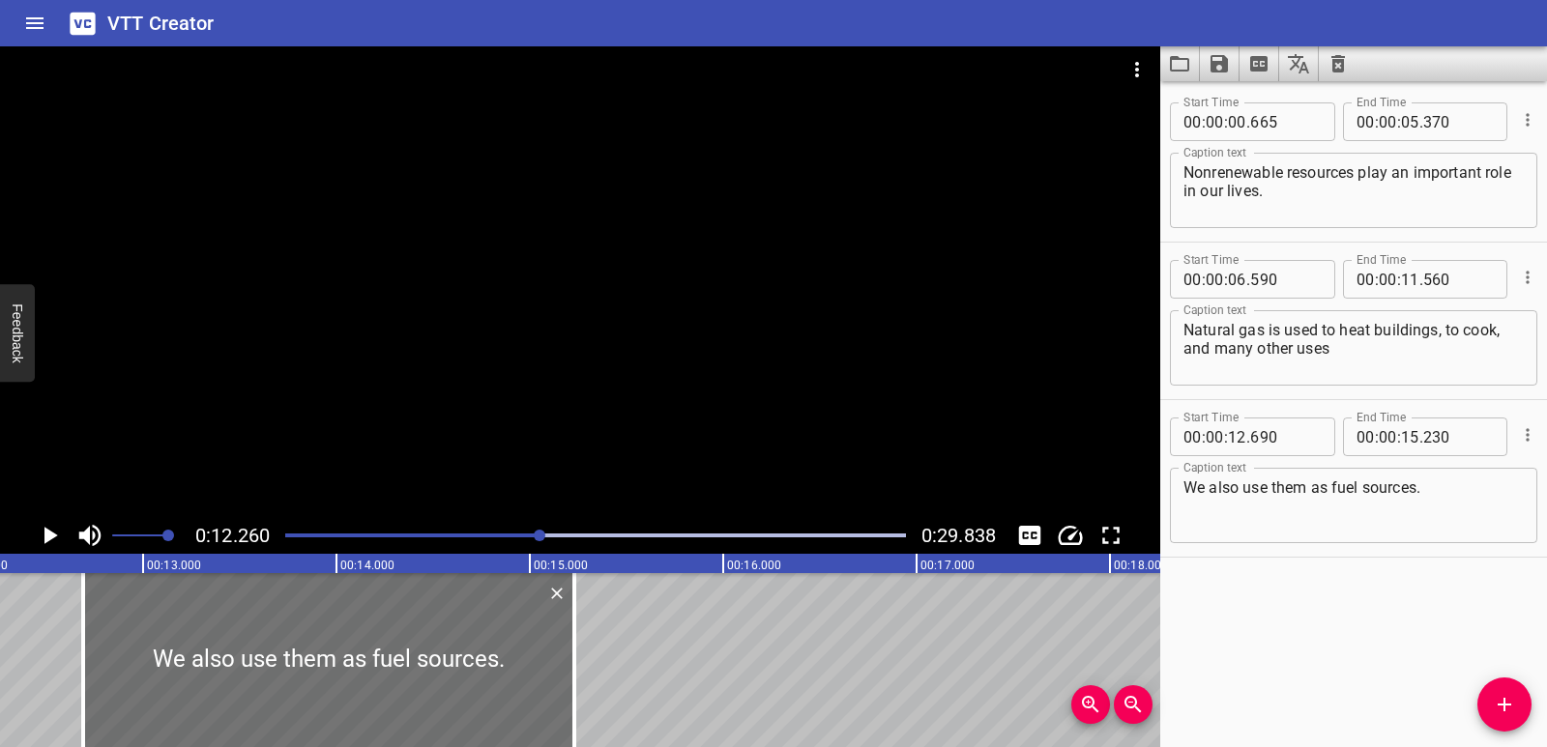
click at [57, 532] on icon "Play/Pause" at bounding box center [49, 535] width 29 height 29
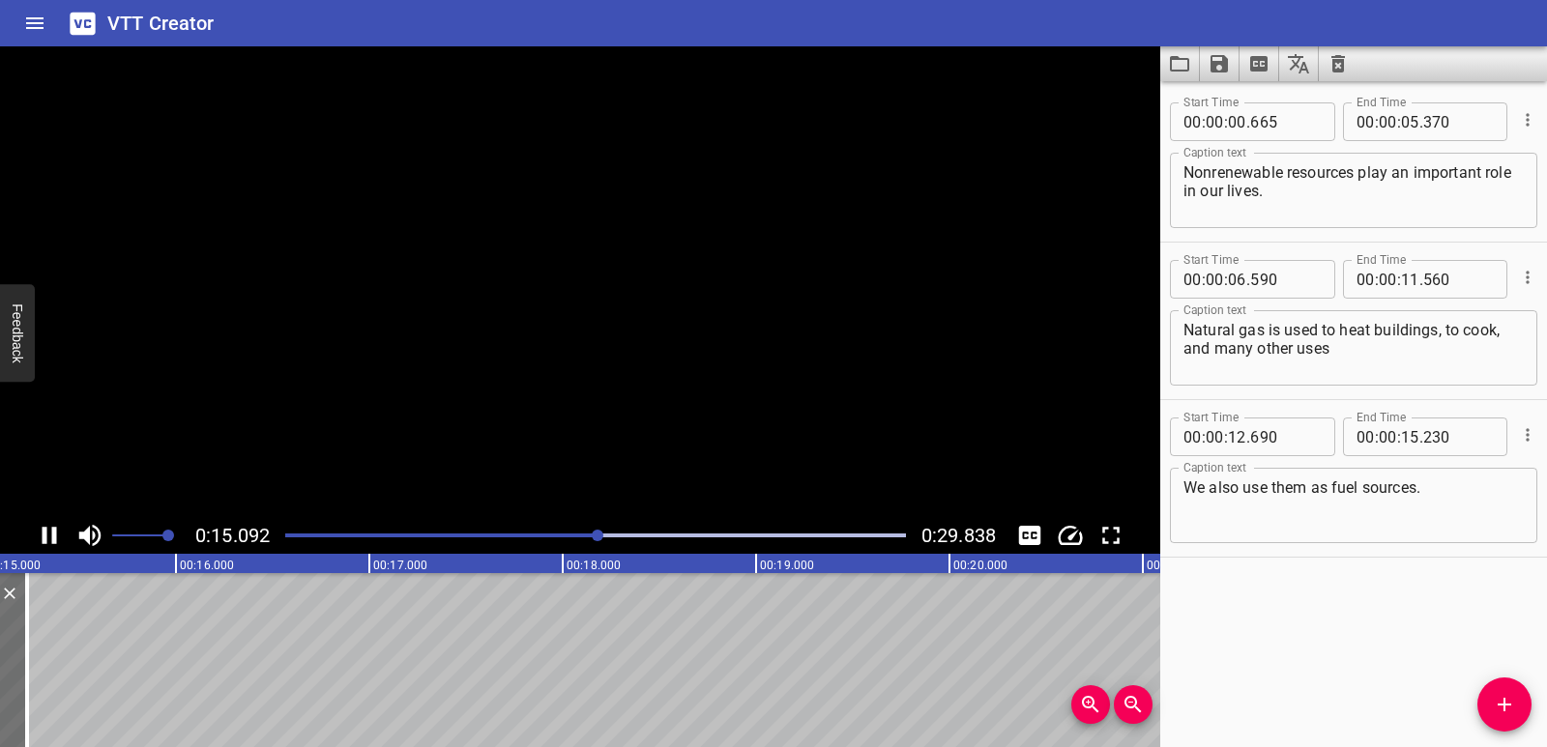
click at [57, 532] on icon "Play/Pause" at bounding box center [49, 535] width 29 height 29
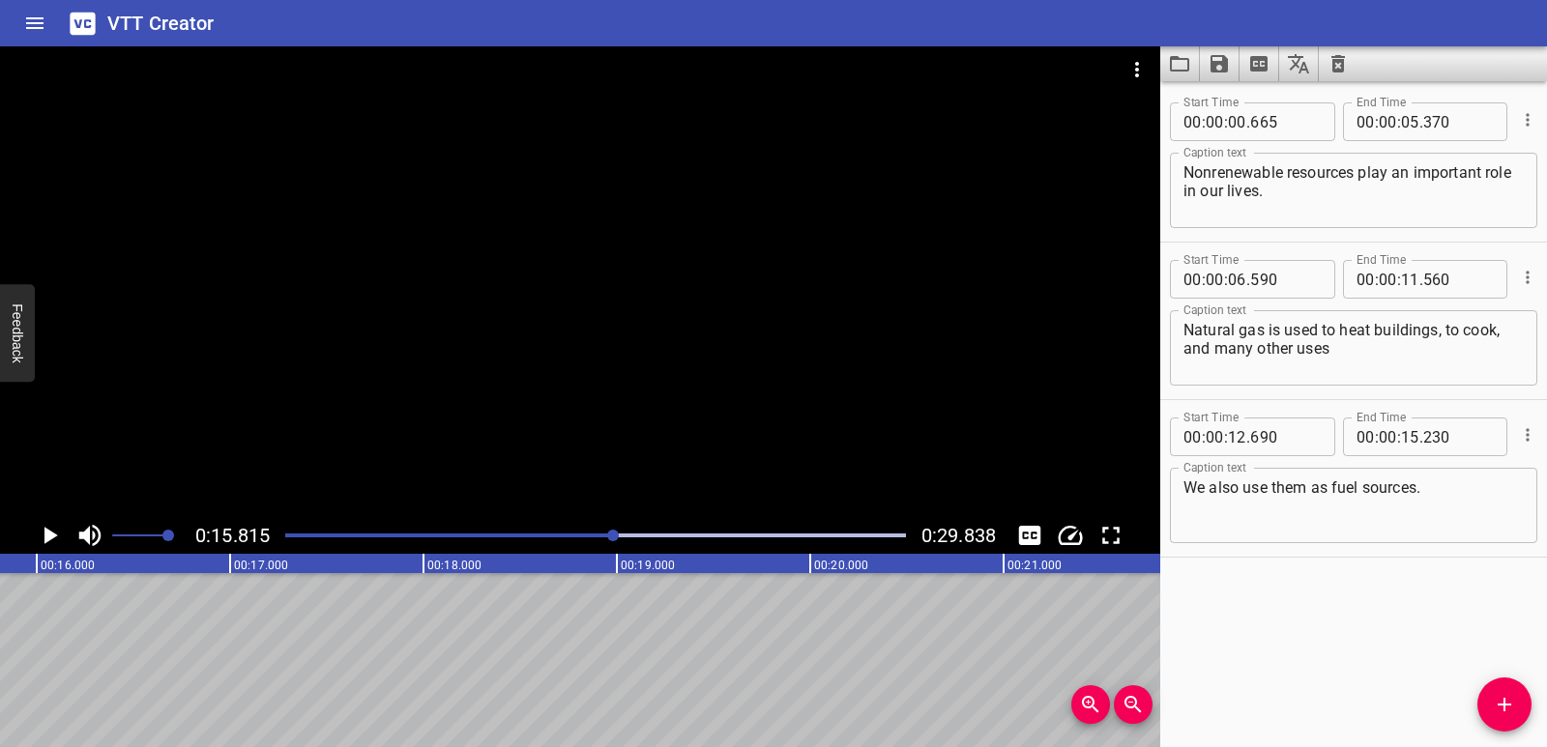
scroll to position [0, 3058]
click at [1507, 698] on icon "Add Cue" at bounding box center [1504, 704] width 23 height 23
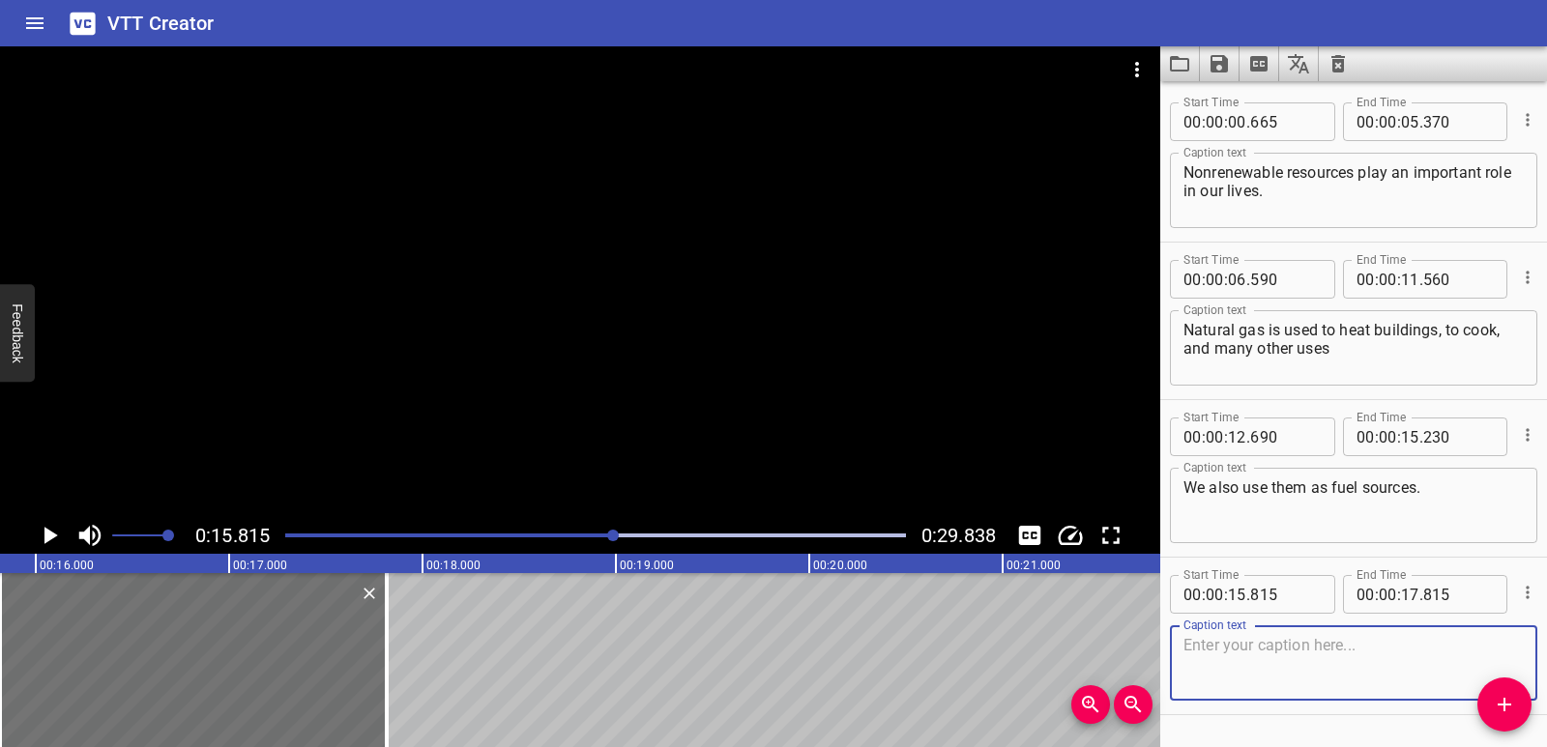
click at [1296, 648] on textarea at bounding box center [1353, 663] width 340 height 55
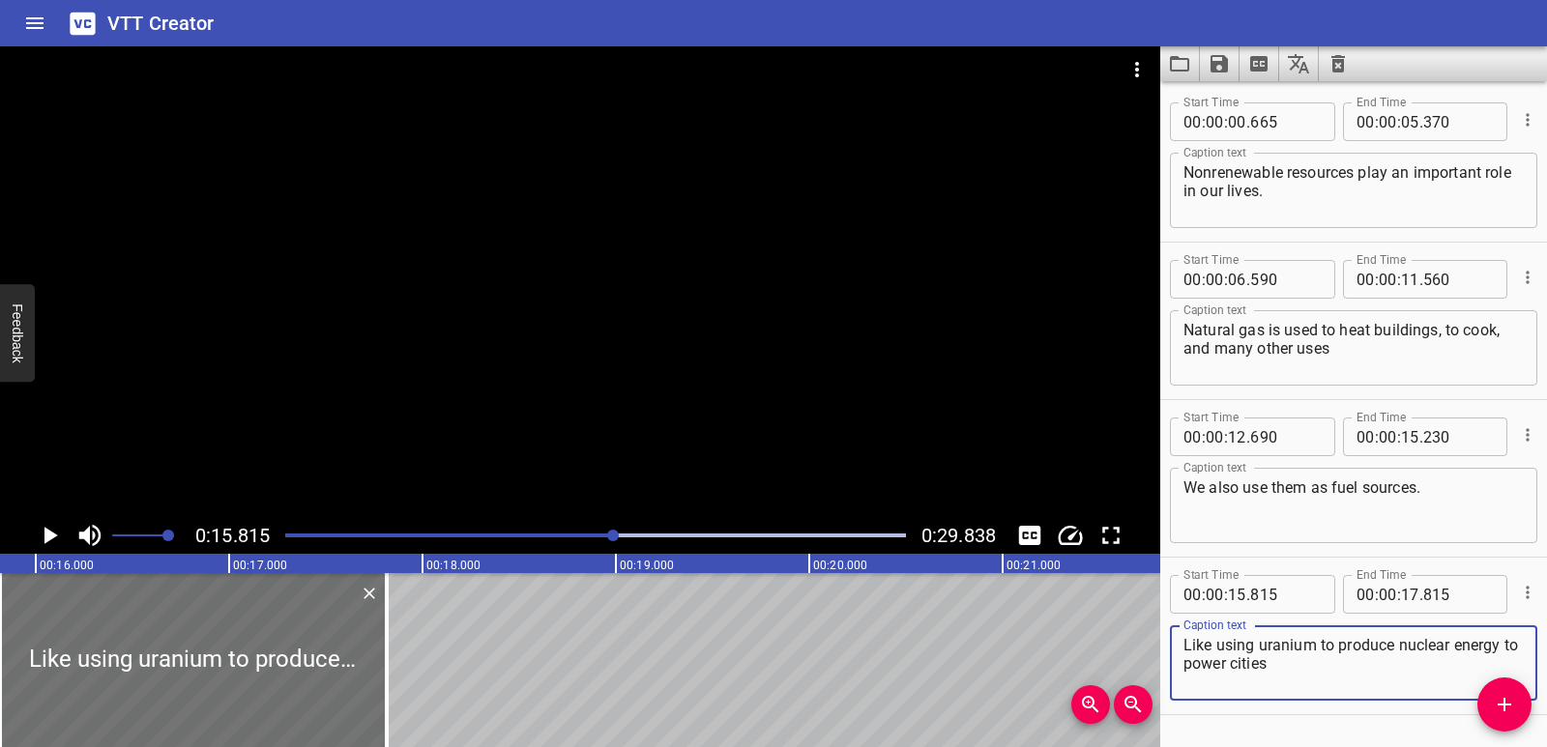
click at [1189, 642] on textarea "Like using uranium to produce nuclear energy to power cities" at bounding box center [1353, 663] width 340 height 55
type textarea "Like using uranium to produce nuclear energy to power cities"
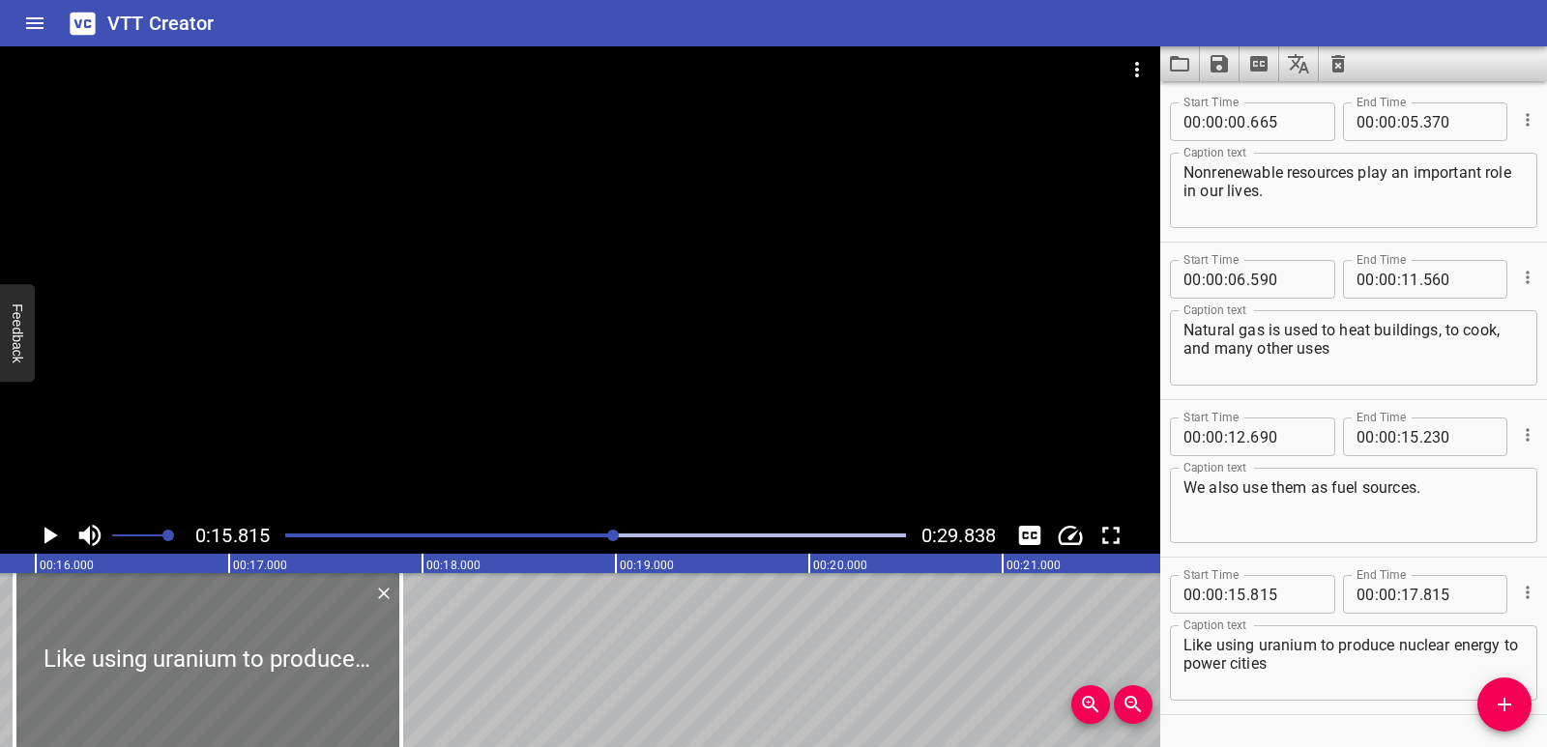
drag, startPoint x: 59, startPoint y: 653, endPoint x: 73, endPoint y: 653, distance: 14.5
click at [73, 653] on div at bounding box center [207, 660] width 387 height 174
type input "890"
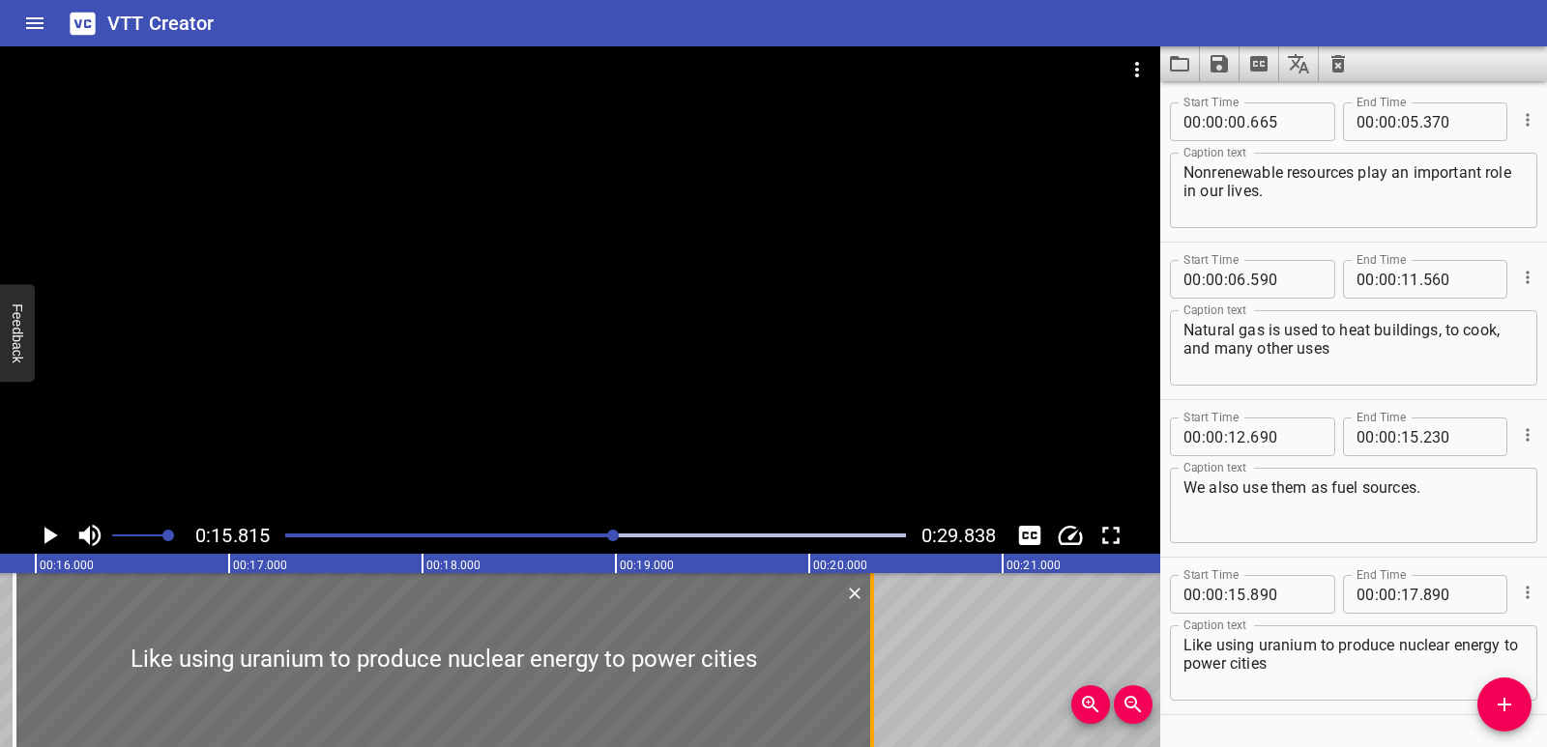
drag, startPoint x: 403, startPoint y: 630, endPoint x: 869, endPoint y: 642, distance: 466.1
click at [869, 642] on div at bounding box center [871, 660] width 19 height 174
type input "20"
type input "325"
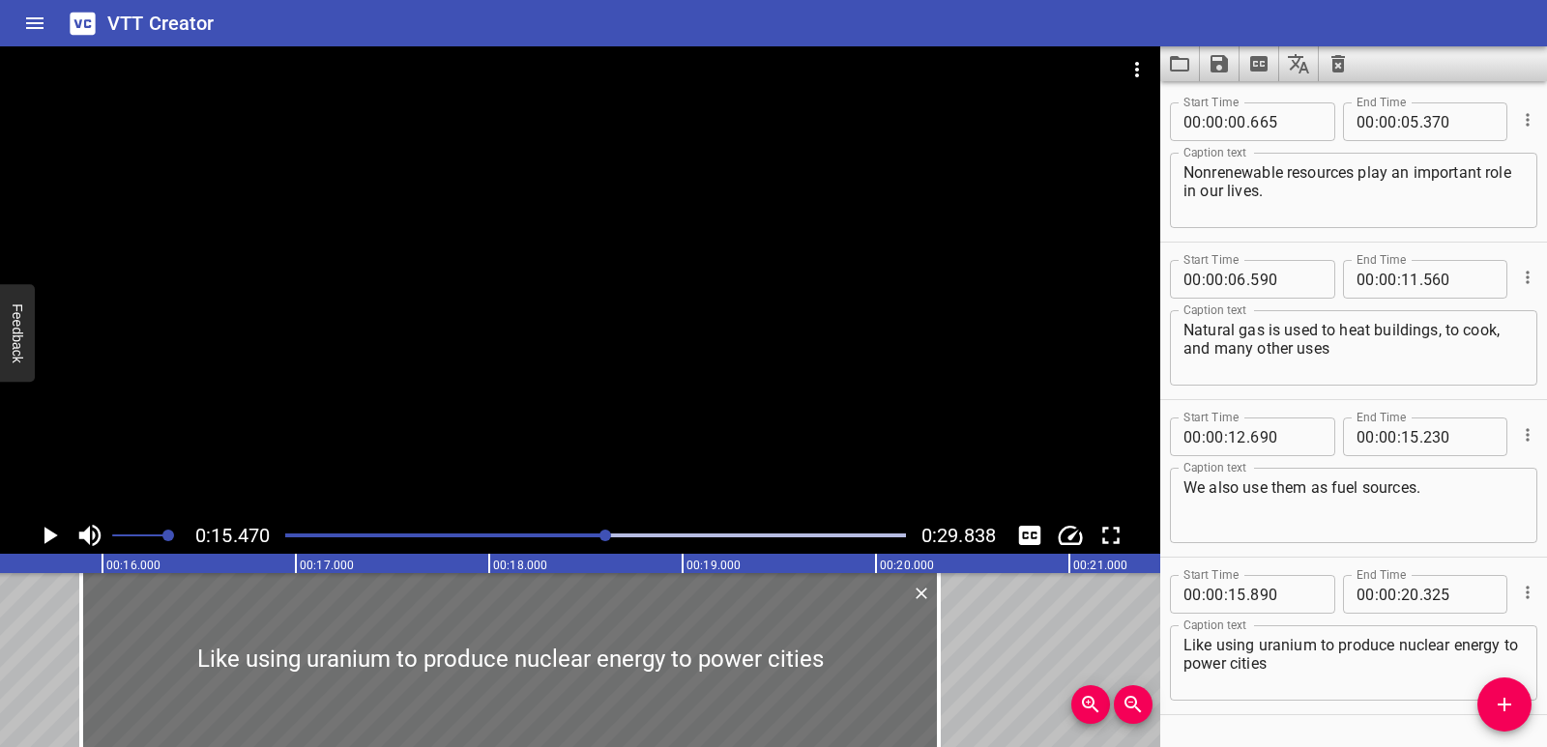
click at [49, 530] on icon "Play/Pause" at bounding box center [49, 535] width 29 height 29
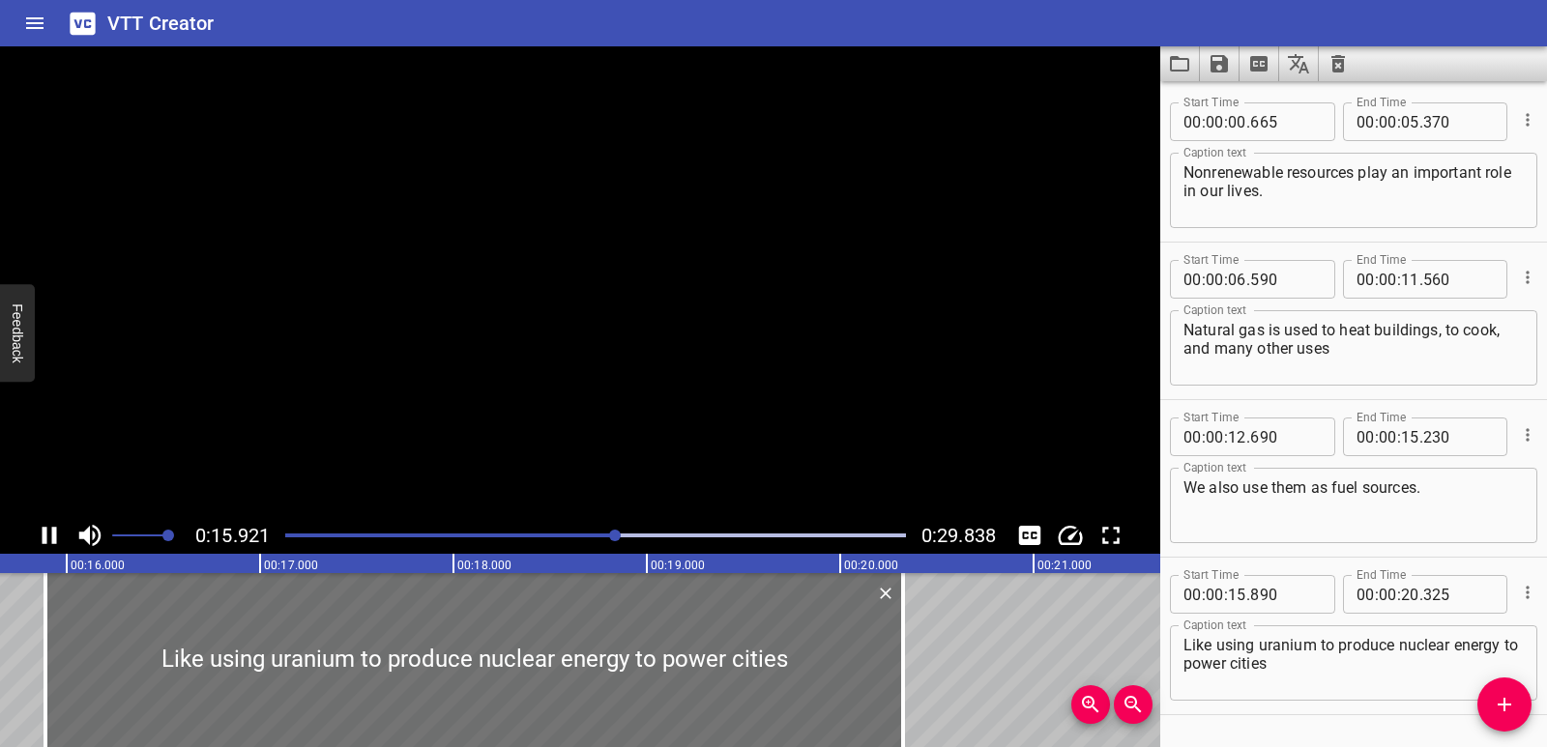
scroll to position [55, 0]
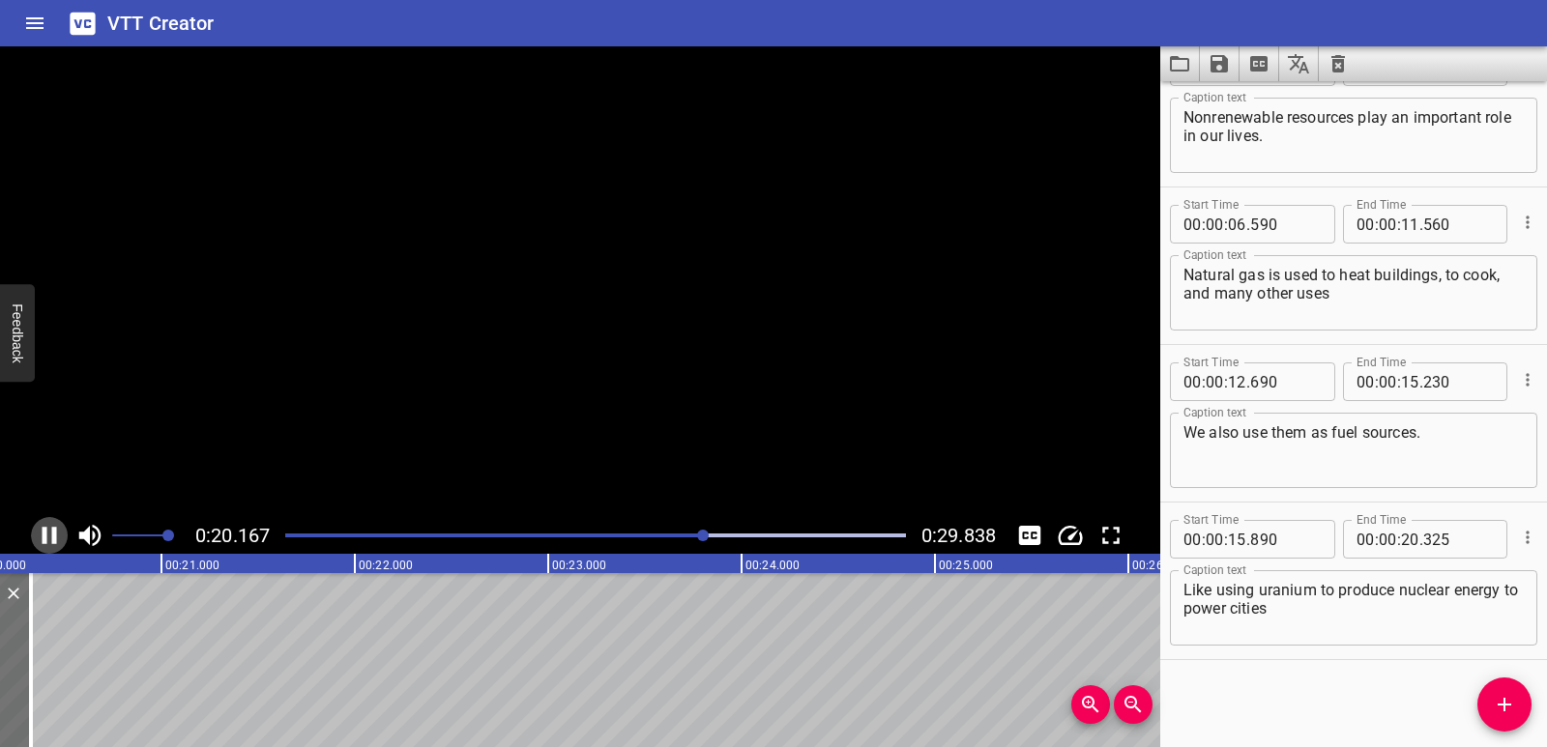
click at [49, 530] on icon "Play/Pause" at bounding box center [49, 535] width 29 height 29
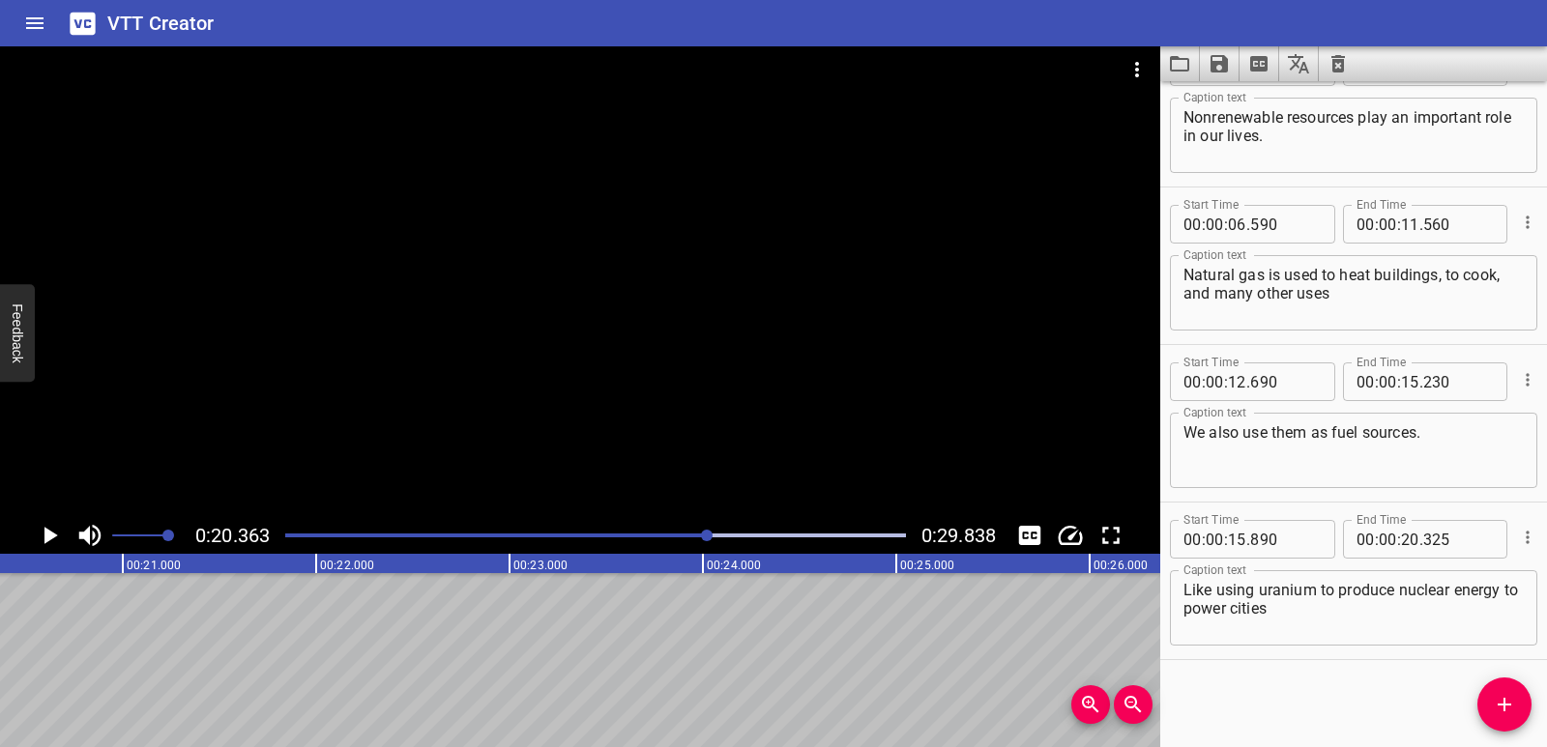
click at [1315, 623] on textarea "Like using uranium to produce nuclear energy to power cities" at bounding box center [1353, 608] width 340 height 55
type textarea "Like using uranium to produce nuclear energy to power cities"
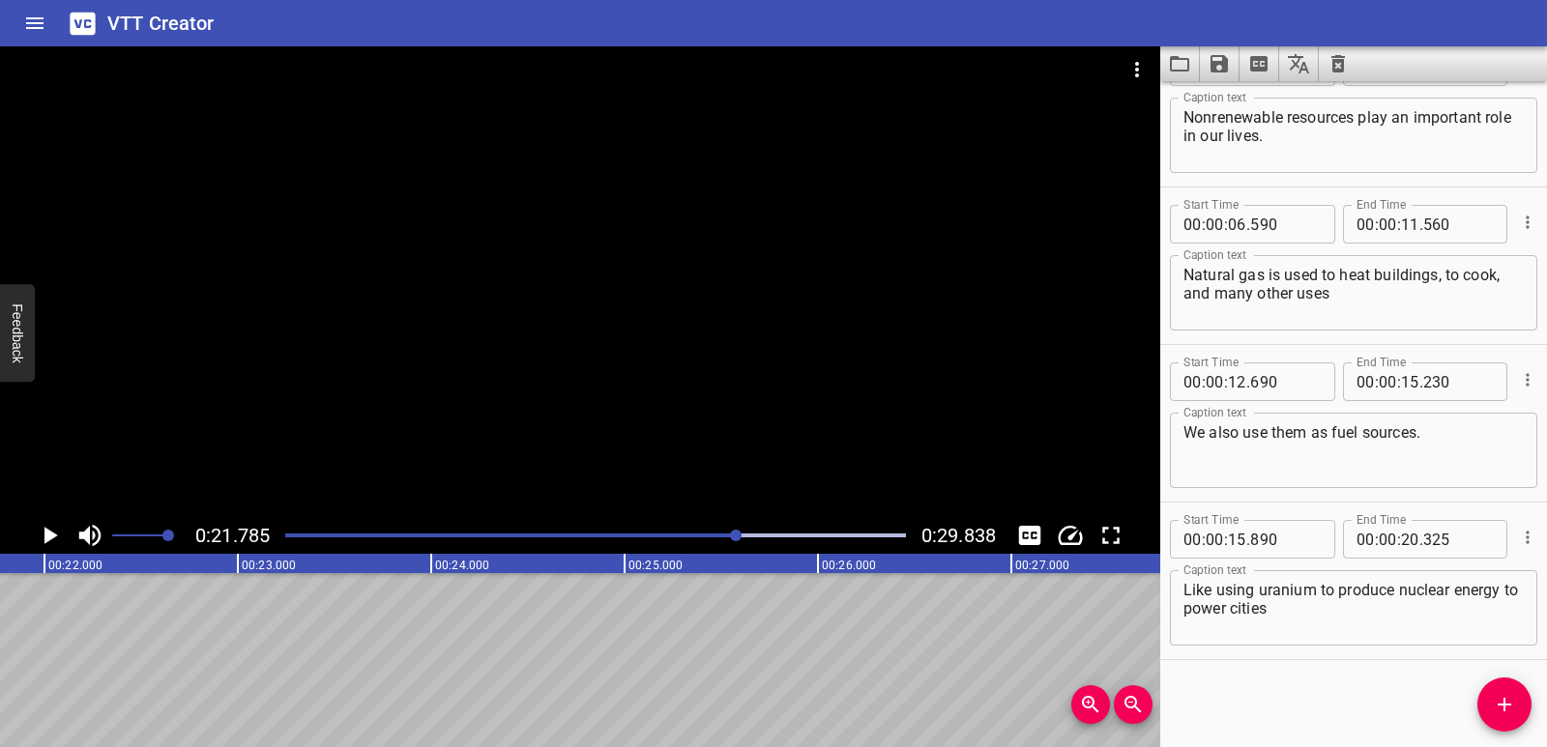
scroll to position [0, 4212]
click at [1510, 710] on icon "Add Cue" at bounding box center [1504, 704] width 23 height 23
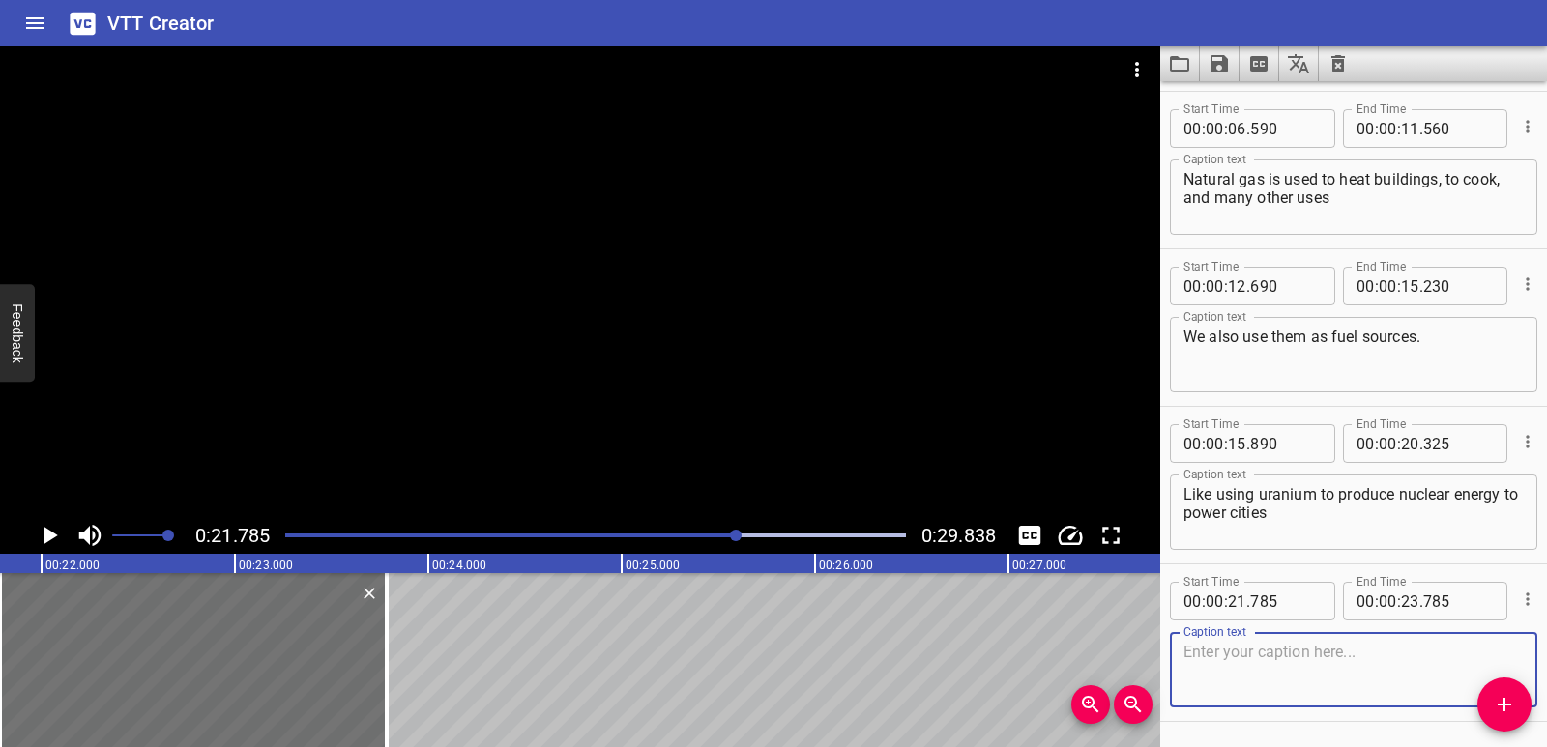
scroll to position [213, 0]
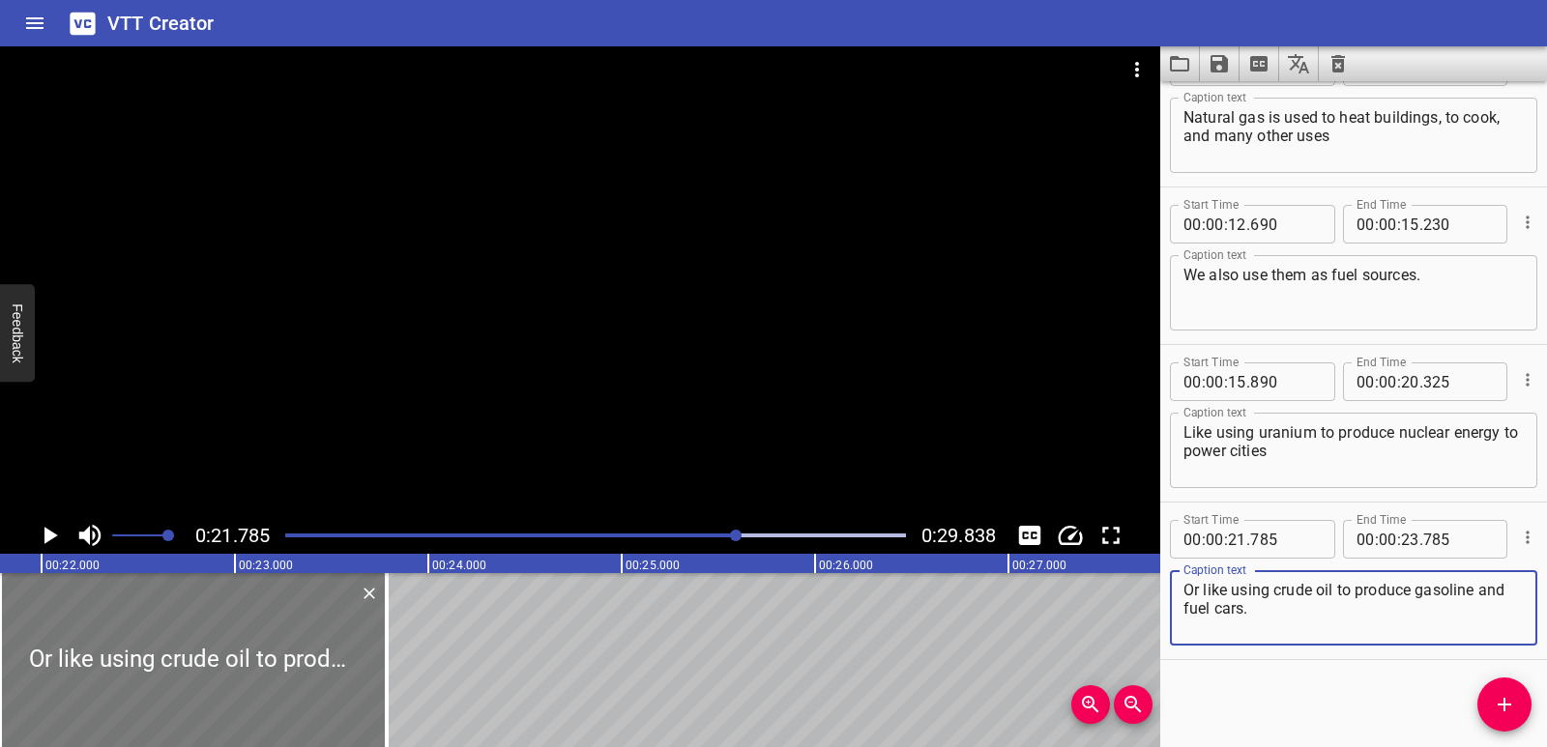
type textarea "Or like using crude oil to produce gasoline and fuel cars."
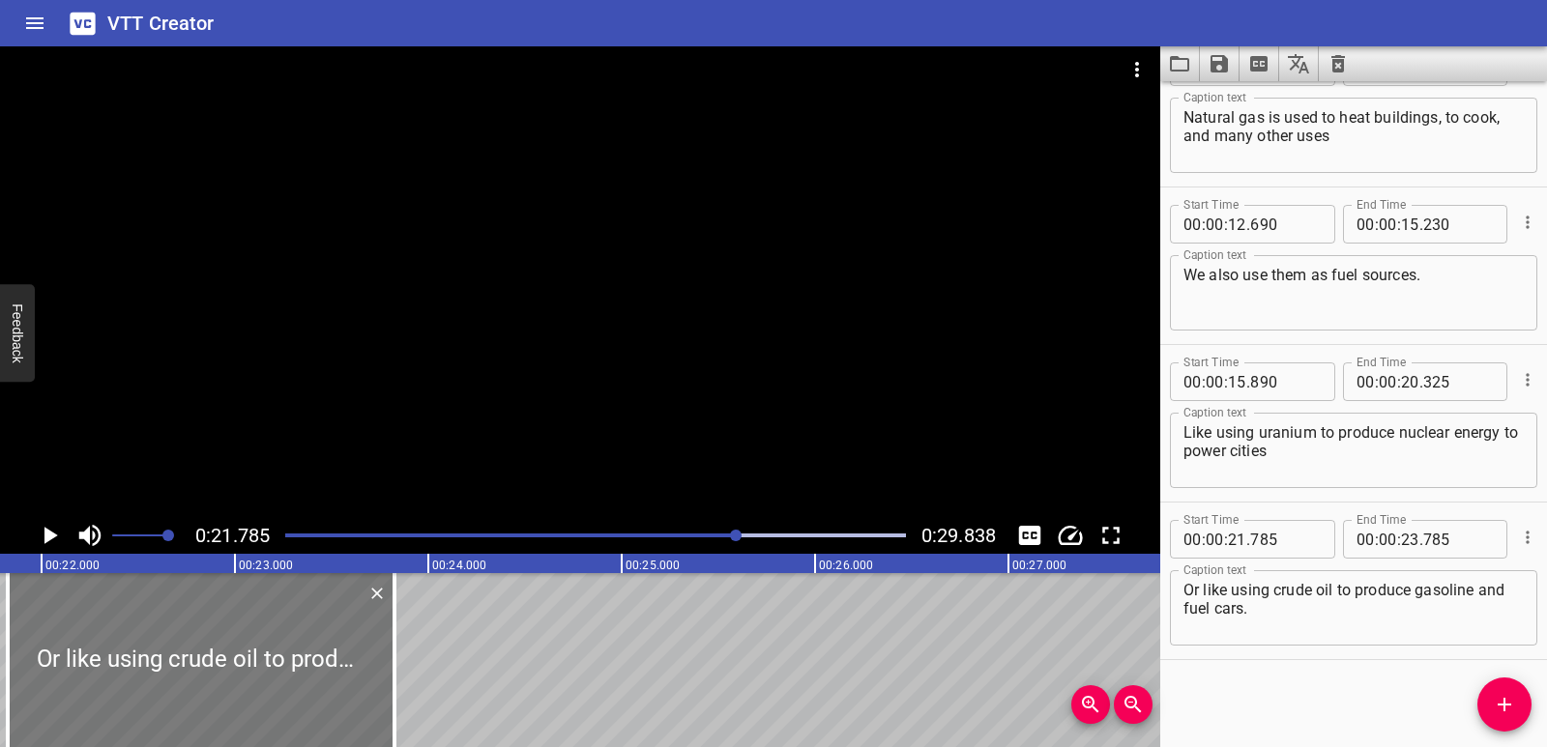
click at [132, 635] on div at bounding box center [201, 660] width 387 height 174
type input "825"
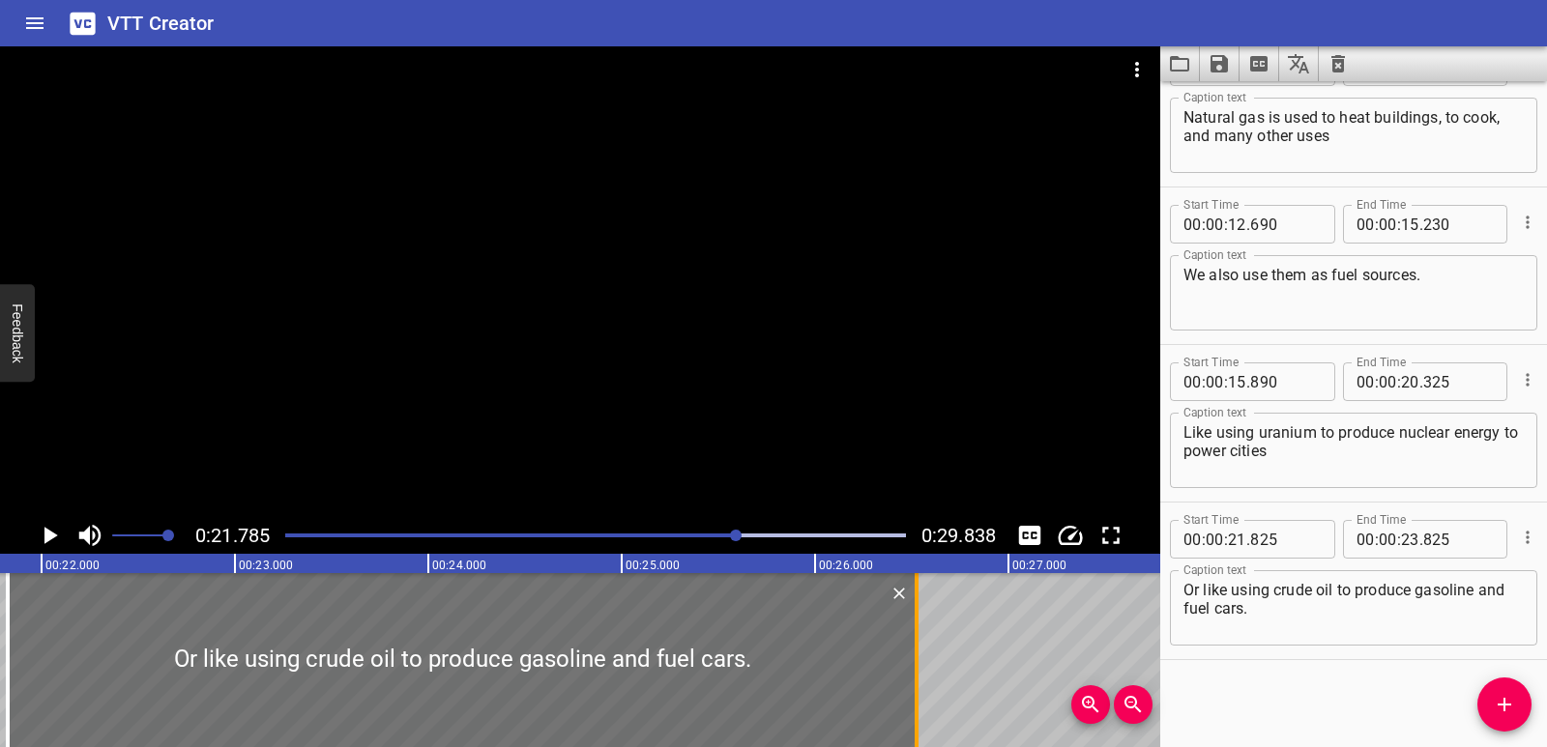
drag, startPoint x: 389, startPoint y: 652, endPoint x: 913, endPoint y: 652, distance: 524.9
click at [913, 652] on div at bounding box center [916, 660] width 19 height 174
type input "26"
type input "540"
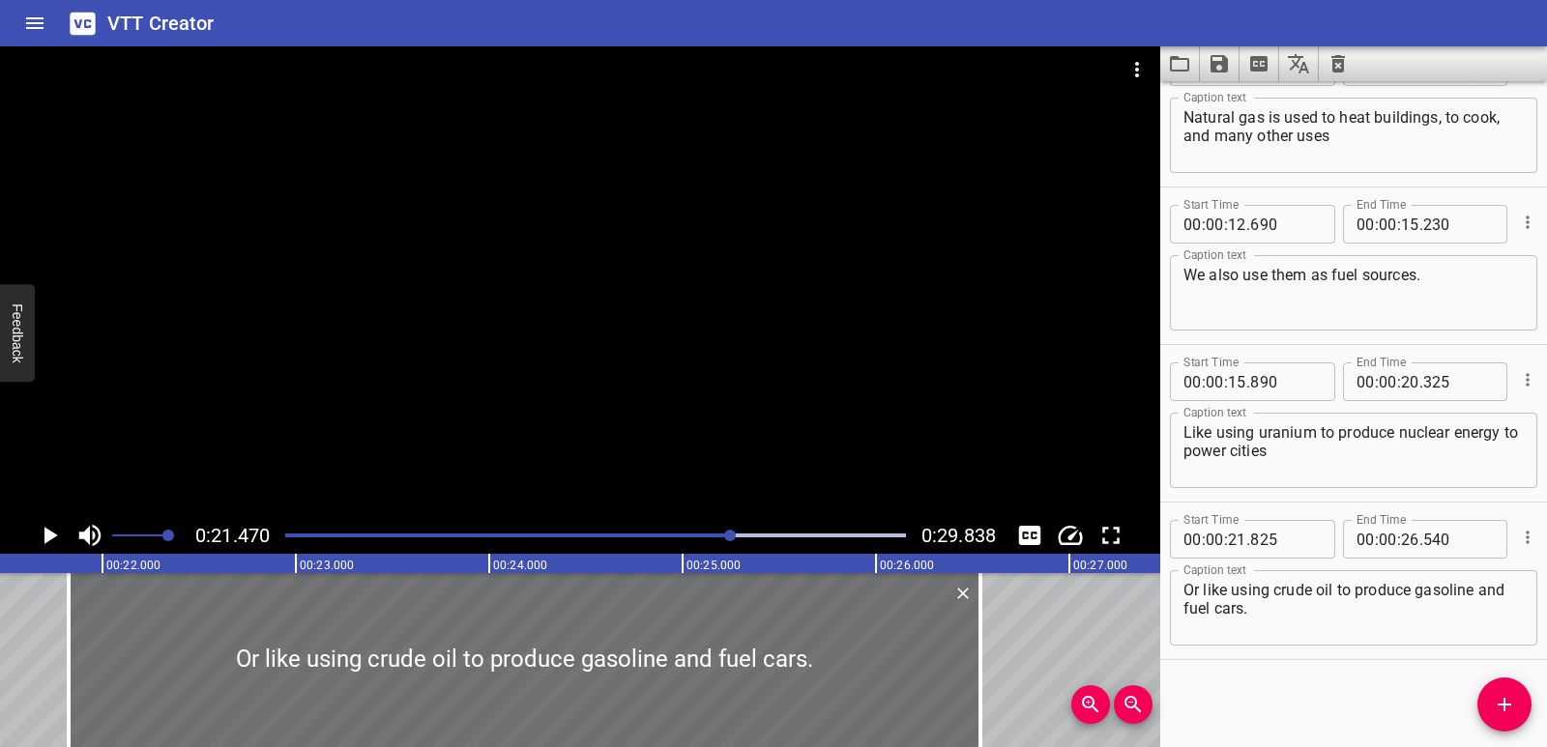
click at [56, 535] on icon "Play/Pause" at bounding box center [51, 535] width 14 height 17
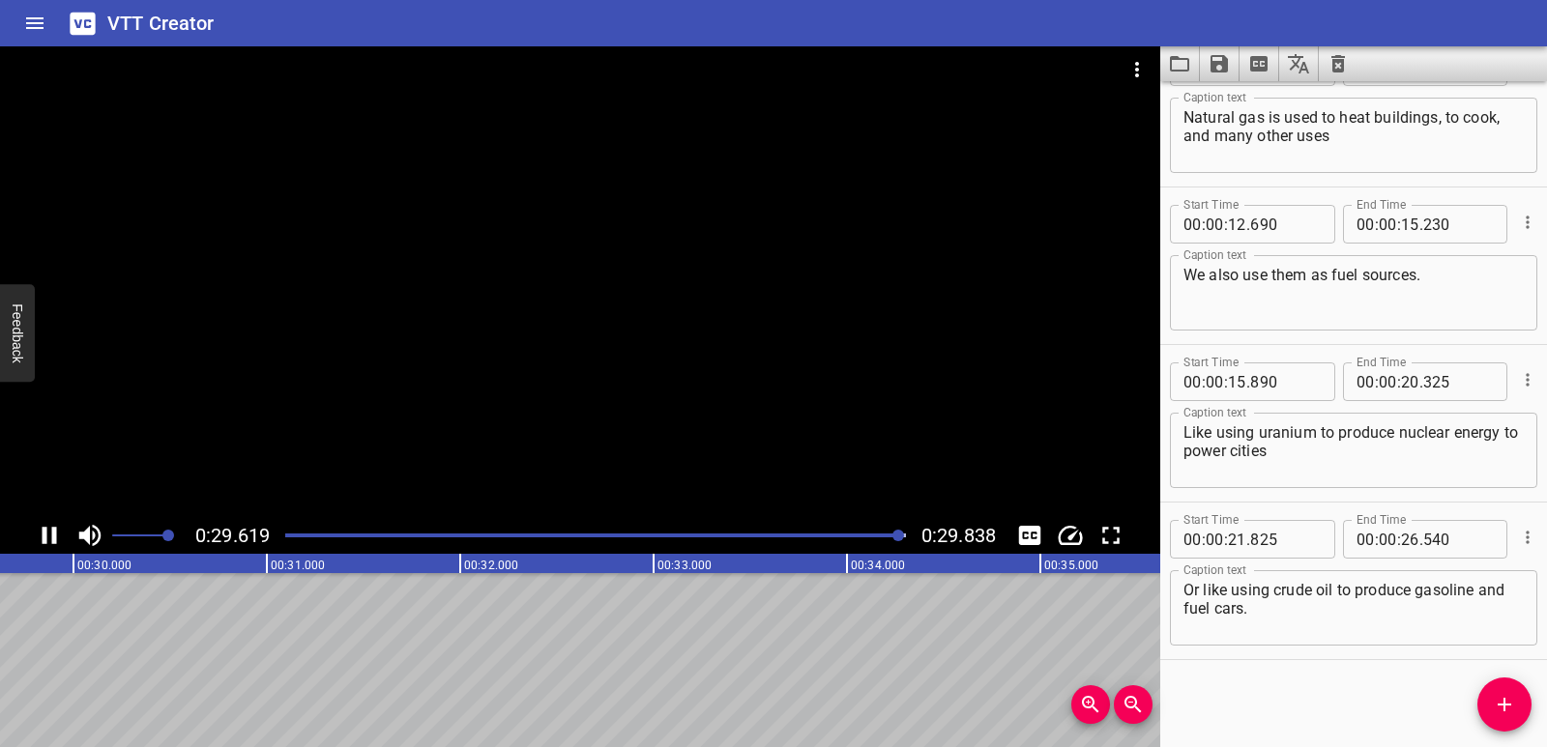
scroll to position [0, 5769]
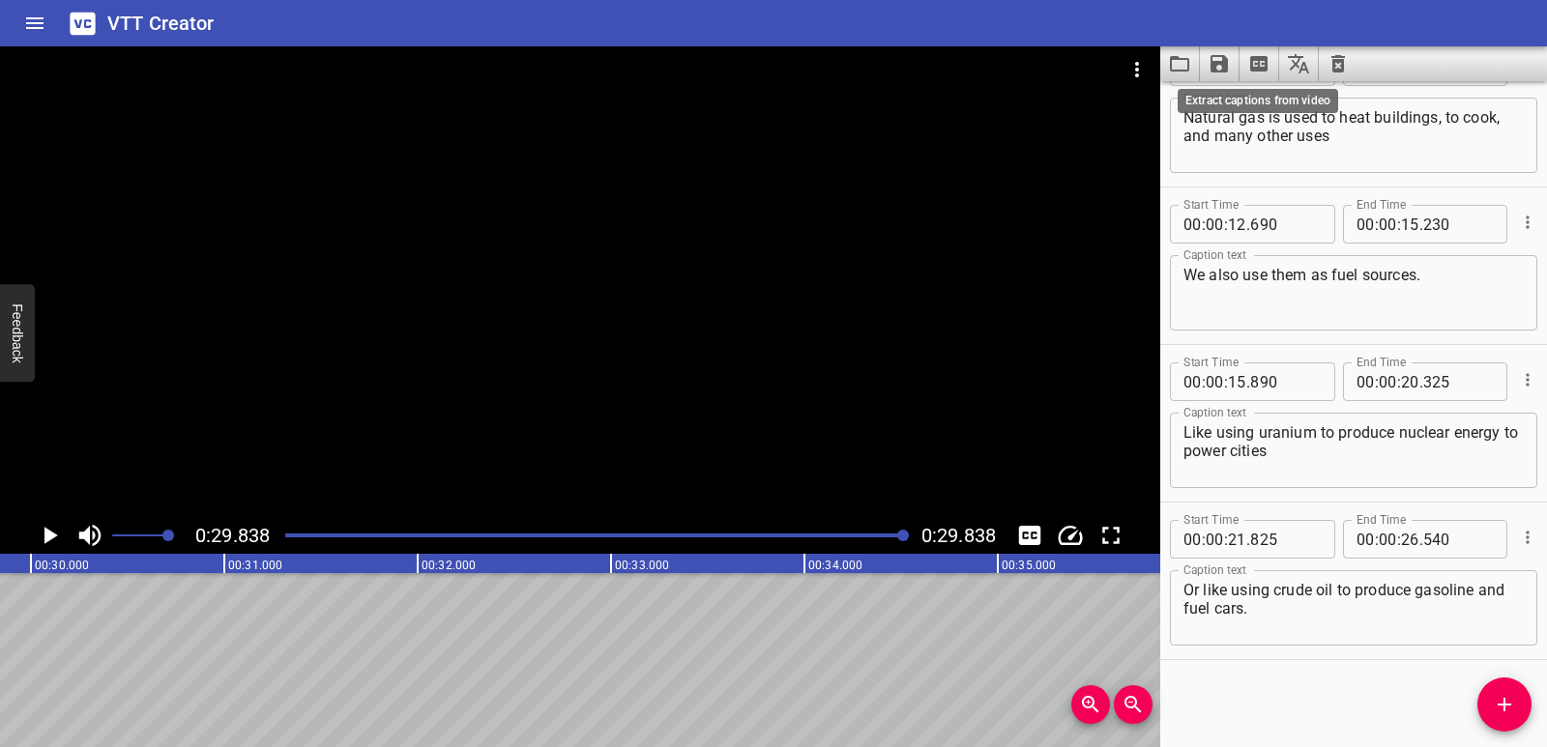
click at [1259, 61] on icon "Extract captions from video" at bounding box center [1258, 63] width 17 height 15
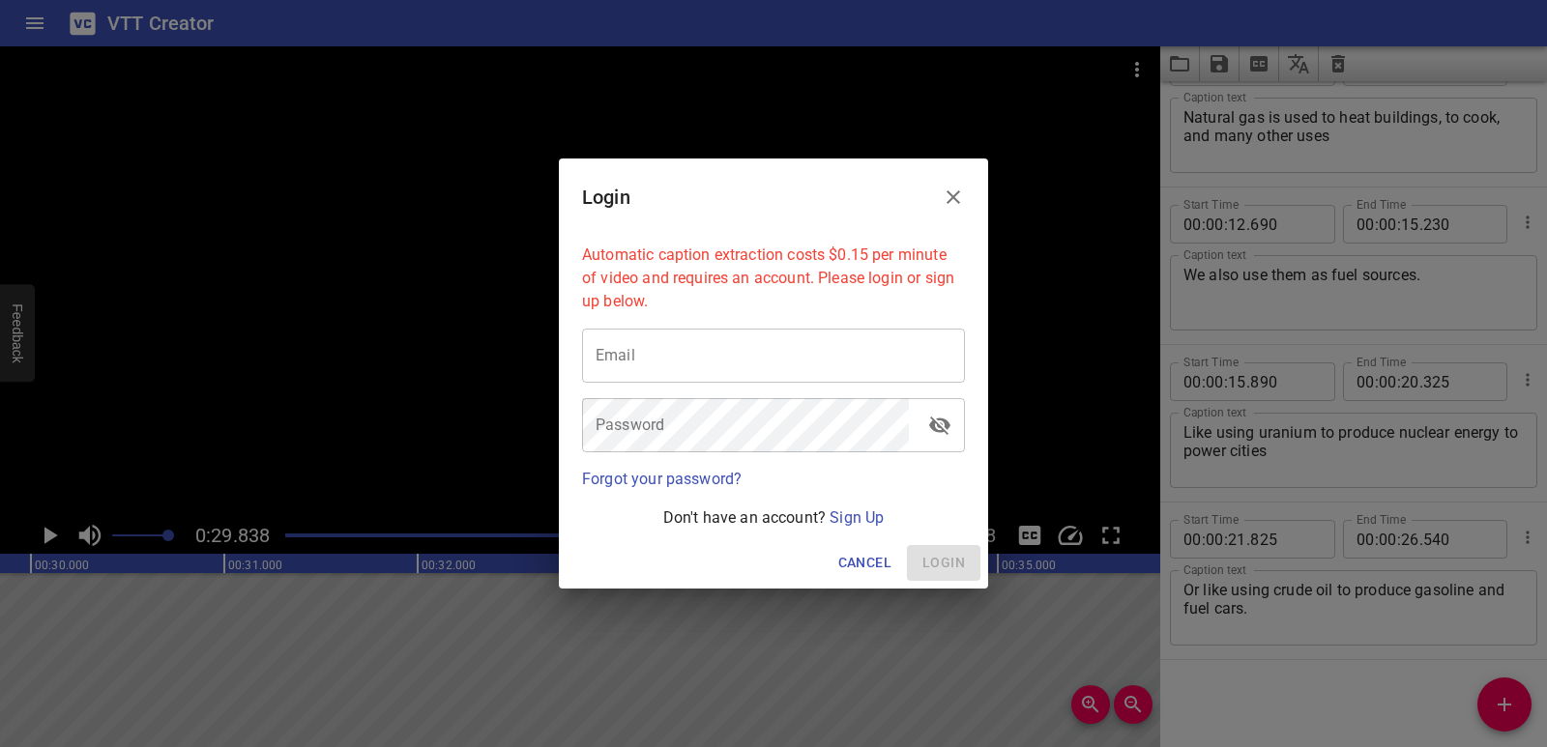
click at [958, 192] on icon "Close" at bounding box center [953, 197] width 14 height 14
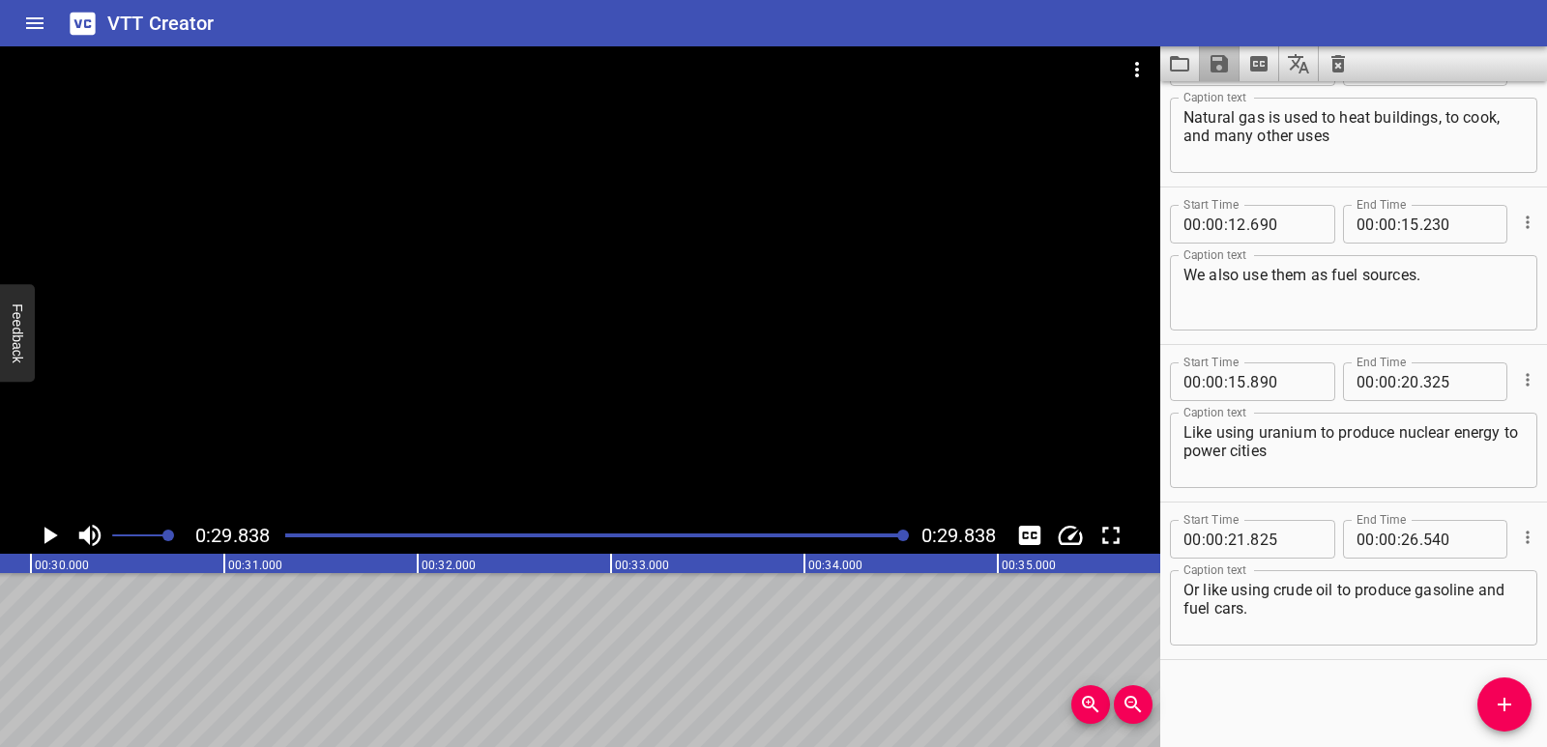
click at [1233, 67] on button "Save captions to file" at bounding box center [1220, 63] width 40 height 35
click at [1219, 101] on li "Save to VTT file" at bounding box center [1271, 106] width 142 height 35
